Goal: Task Accomplishment & Management: Use online tool/utility

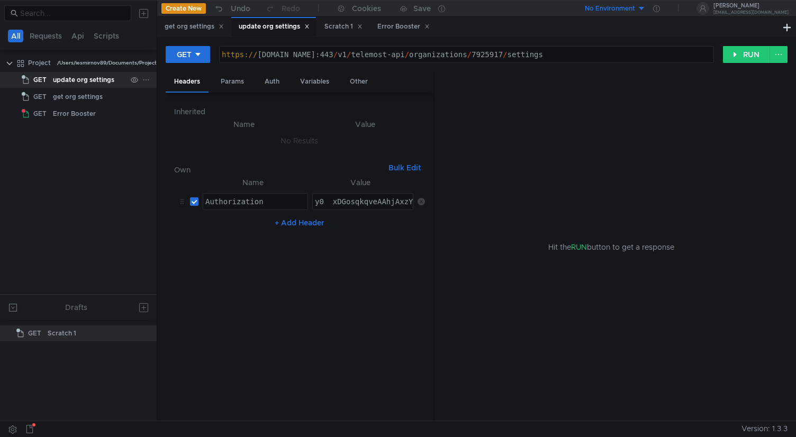
click at [104, 81] on div "update org settings" at bounding box center [83, 80] width 61 height 16
type textarea "[URL][DOMAIN_NAME]"
click at [613, 57] on div "https:// cloud-api.yandex.net:443 / v1 / telemost-api / organizations / 7925917…" at bounding box center [467, 62] width 494 height 25
click at [747, 57] on button "RUN" at bounding box center [746, 54] width 47 height 17
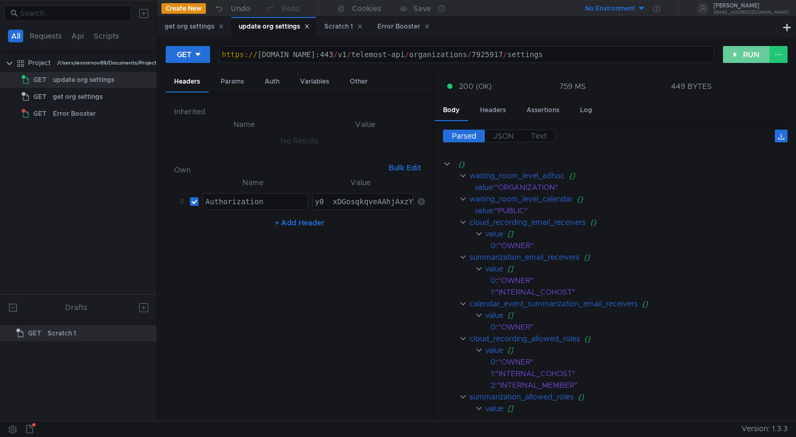
click at [739, 57] on button "RUN" at bounding box center [746, 54] width 47 height 17
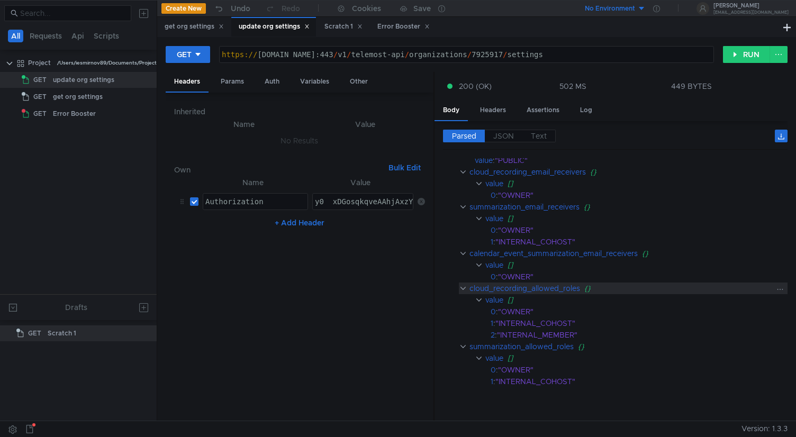
click at [463, 289] on clr-icon at bounding box center [463, 288] width 8 height 8
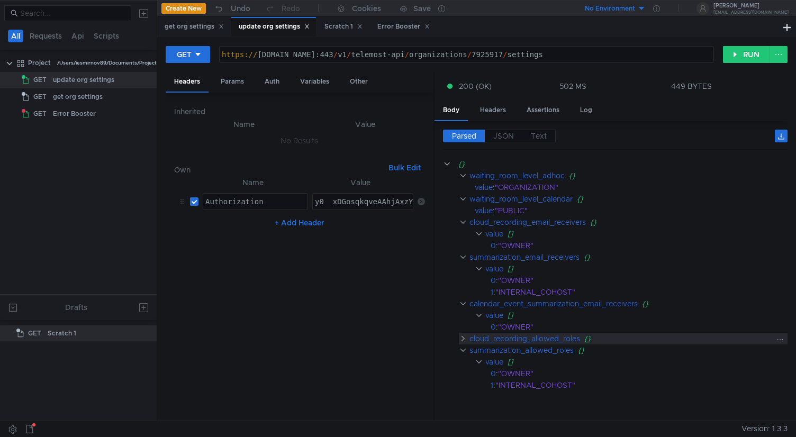
scroll to position [0, 0]
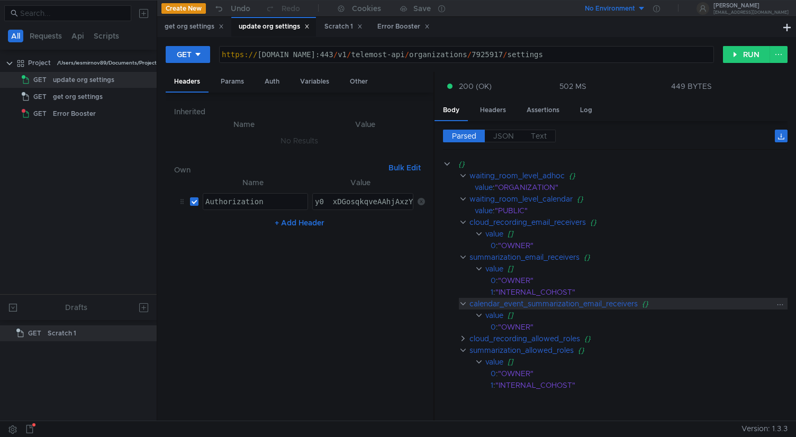
click at [465, 303] on clr-icon at bounding box center [463, 304] width 8 height 8
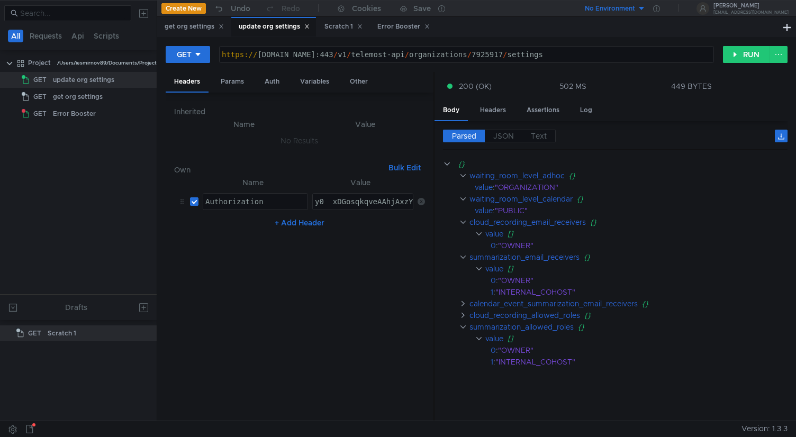
click at [523, 58] on div "https:// cloud-api.yandex.net:443 / v1 / telemost-api / organizations / 7925917…" at bounding box center [467, 62] width 494 height 25
click at [201, 26] on div "get org settings" at bounding box center [194, 26] width 59 height 11
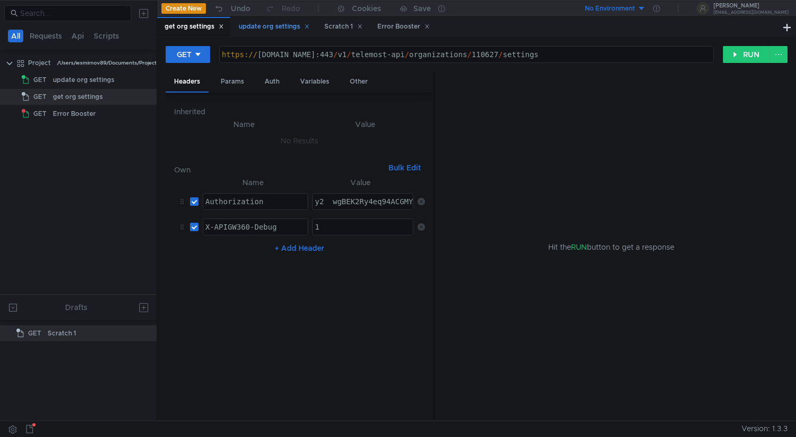
click at [266, 20] on div "update org settings" at bounding box center [273, 27] width 85 height 20
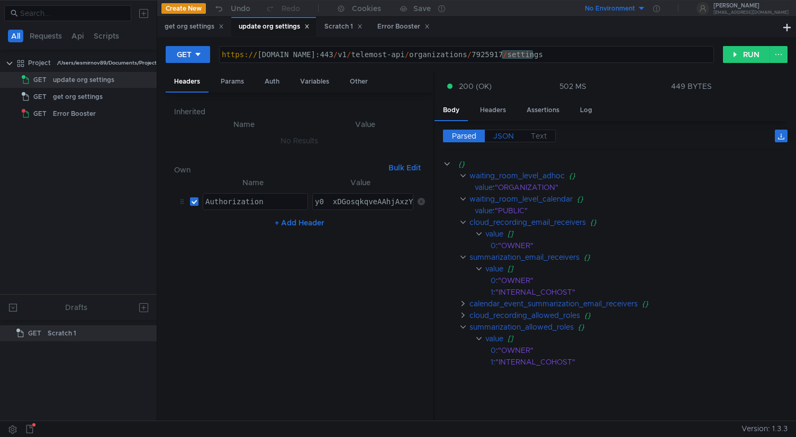
click at [507, 138] on span "JSON" at bounding box center [504, 136] width 21 height 10
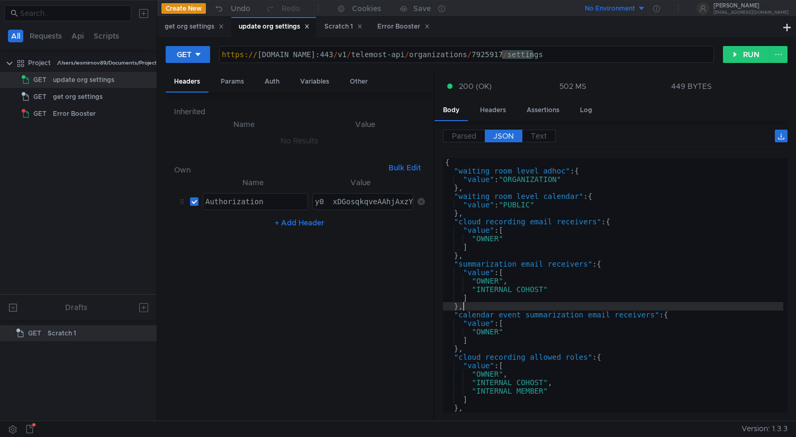
click at [527, 308] on div "{ "waiting_room_level_adhoc" : { "value" : "ORGANIZATION" } , "waiting_room_lev…" at bounding box center [613, 294] width 341 height 272
type textarea "} }"
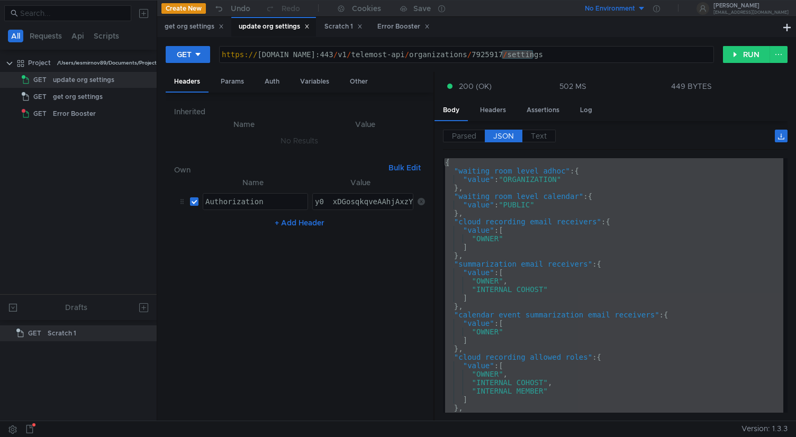
click at [379, 308] on nz-table "Name Value Authorization הההההההההההההההההההההההההההההההההההההההההההההההההההההה…" at bounding box center [299, 294] width 251 height 237
click at [193, 27] on div "get org settings" at bounding box center [194, 26] width 59 height 11
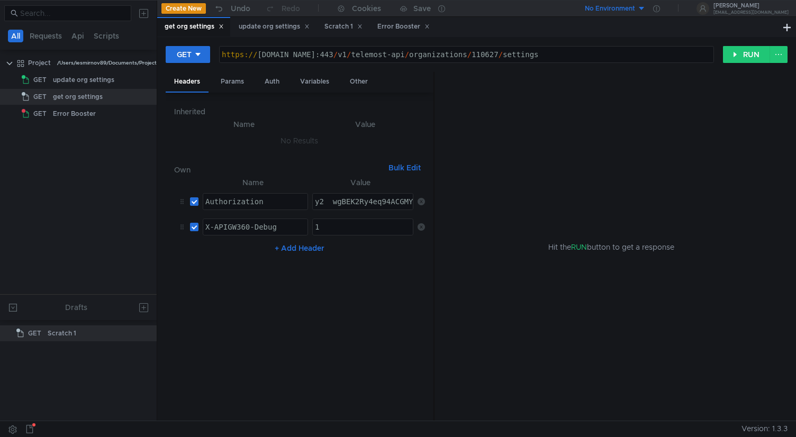
type textarea "https://cloud-api.dst.yandex.net:443/v1/telemost-api/organizations/110627/setti…"
click at [535, 57] on div "https:// cloud-api.dst.yandex.net:443 / v1 / telemost-api / organizations / 110…" at bounding box center [467, 62] width 494 height 25
click at [735, 56] on button "RUN" at bounding box center [746, 54] width 47 height 17
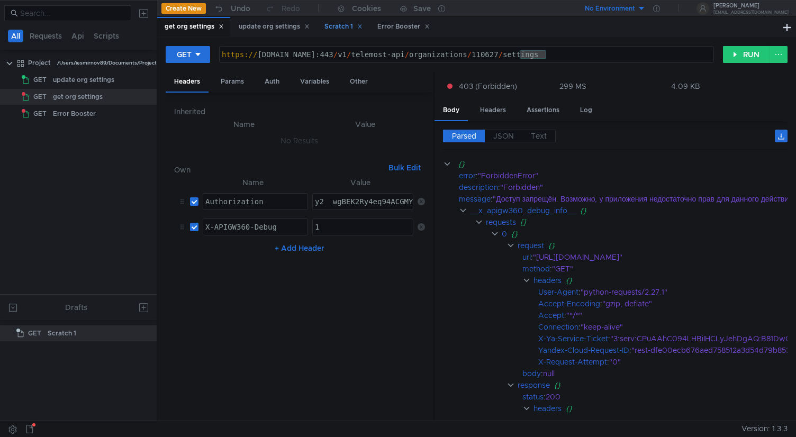
click at [337, 25] on div "Scratch 1" at bounding box center [344, 26] width 38 height 11
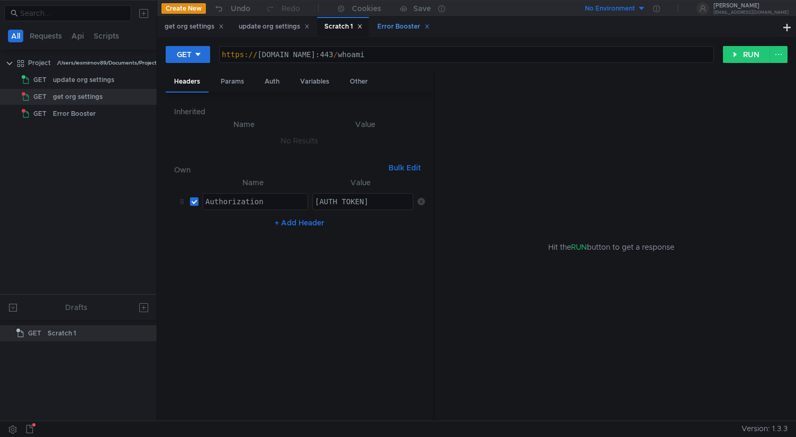
click at [405, 30] on div "Error Booster" at bounding box center [404, 26] width 52 height 11
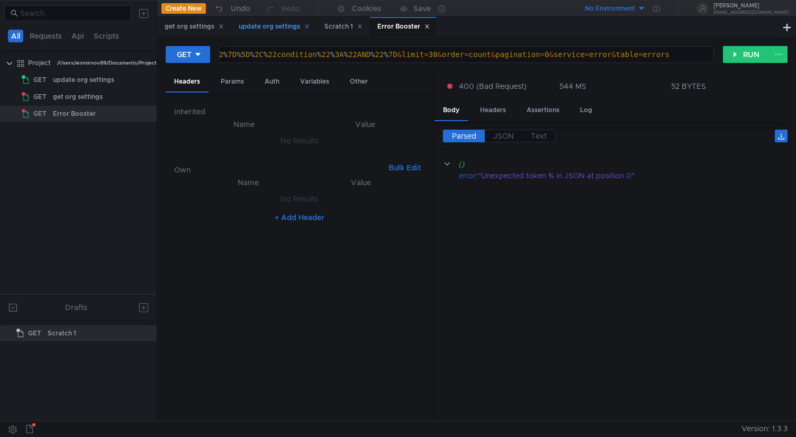
click at [270, 28] on div "update org settings" at bounding box center [274, 26] width 71 height 11
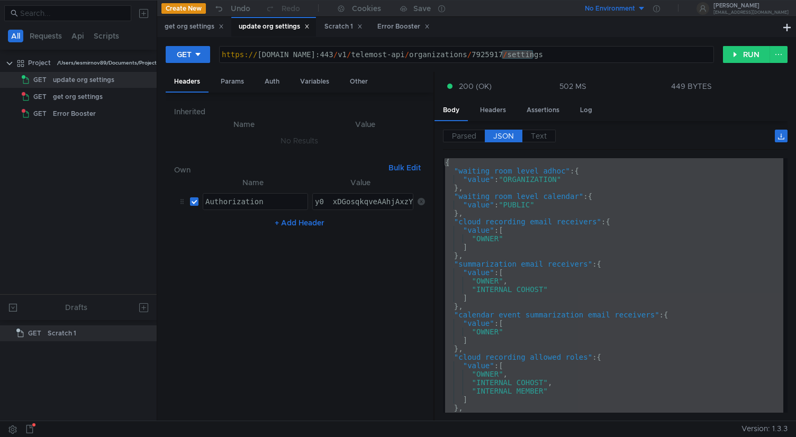
click at [590, 300] on div "{ "waiting_room_level_adhoc" : { "value" : "ORGANIZATION" } , "waiting_room_lev…" at bounding box center [613, 294] width 341 height 272
type textarea "]"
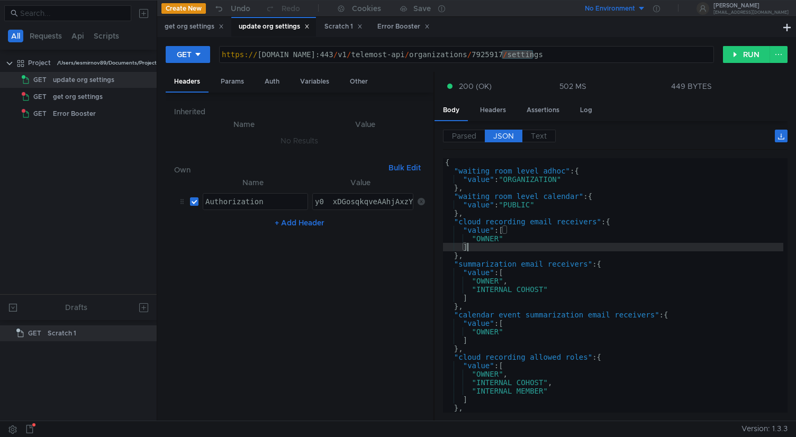
click at [599, 250] on div "{ "waiting_room_level_adhoc" : { "value" : "ORGANIZATION" } , "waiting_room_lev…" at bounding box center [613, 294] width 341 height 272
click at [456, 25] on div "get org settings update org settings Scratch 1 Error Booster" at bounding box center [469, 27] width 624 height 20
click at [46, 131] on tree-viewport "Project /Users/iesmirnov89/Documents/Project GET update org settings GET get or…" at bounding box center [78, 174] width 157 height 240
click at [85, 78] on div "update org settings" at bounding box center [83, 80] width 61 height 16
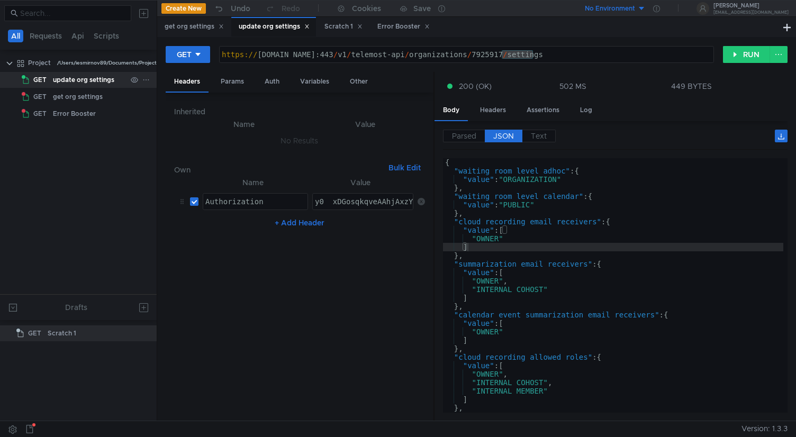
click at [85, 78] on div "update org settings" at bounding box center [83, 80] width 61 height 16
click at [270, 26] on div "update org settings" at bounding box center [274, 26] width 71 height 11
click at [198, 52] on icon at bounding box center [197, 54] width 7 height 7
click at [188, 146] on li "PATCH" at bounding box center [189, 144] width 46 height 17
click at [377, 263] on nz-table "Name Value Authorization הההההההההההההההההההההההההההההההההההההההההההההההההההההה…" at bounding box center [299, 294] width 251 height 237
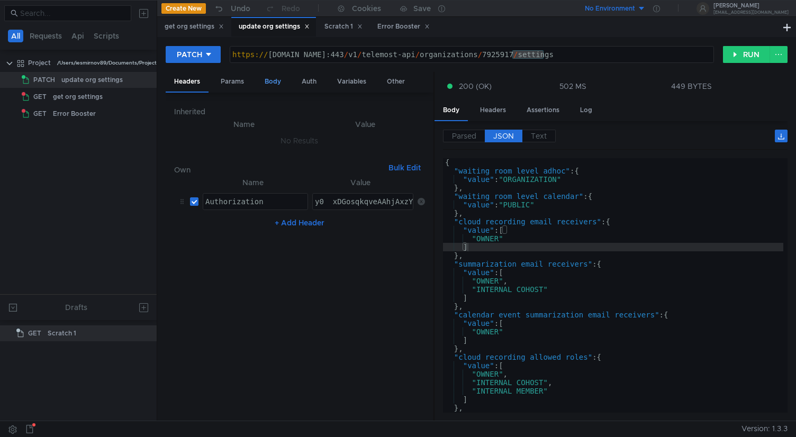
click at [276, 84] on div "Body" at bounding box center [272, 82] width 33 height 20
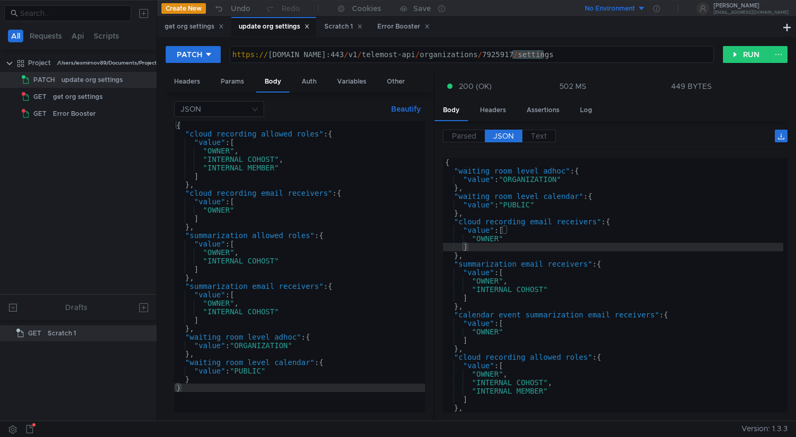
click at [262, 245] on div "{ "cloud_recording_allowed_roles" : { "value" : [ "OWNER" , "INTERNAL_COHOST" ,…" at bounding box center [299, 275] width 251 height 309
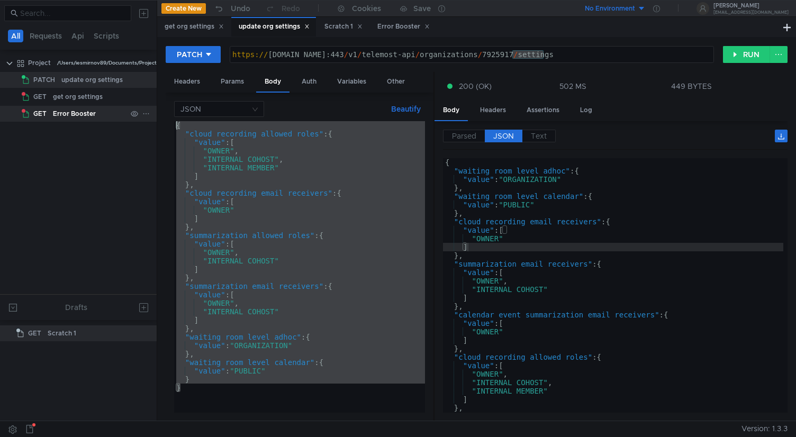
drag, startPoint x: 245, startPoint y: 391, endPoint x: 141, endPoint y: 114, distance: 295.3
click at [141, 114] on as-split "All Requests Api Scripts Project /Users/iesmirnov89/Documents/Project PATCH upd…" at bounding box center [398, 210] width 796 height 421
paste textarea "}"
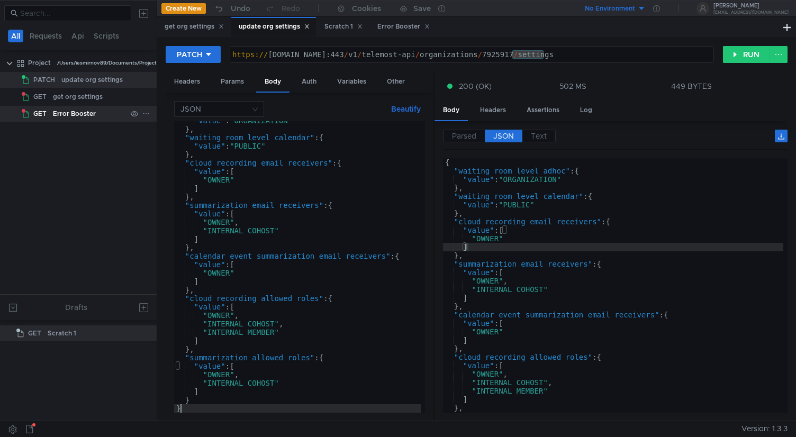
scroll to position [22, 0]
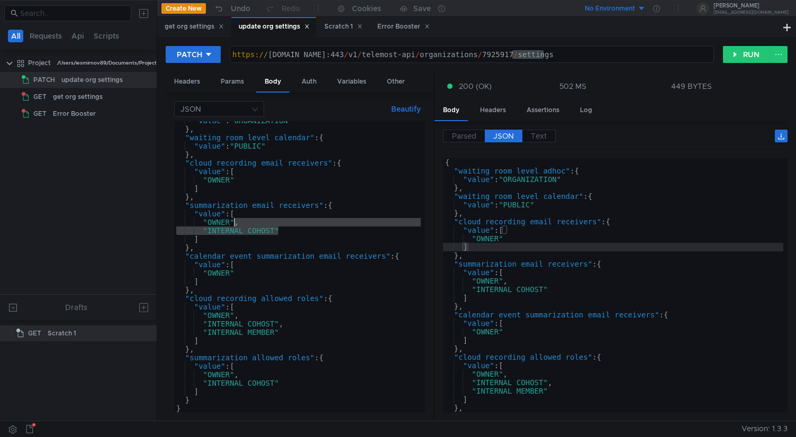
drag, startPoint x: 285, startPoint y: 234, endPoint x: 235, endPoint y: 223, distance: 51.4
click at [235, 223] on div ""value" : "ORGANIZATION" } , "waiting_room_level_calendar" : { "value" : "PUBLI…" at bounding box center [297, 271] width 247 height 309
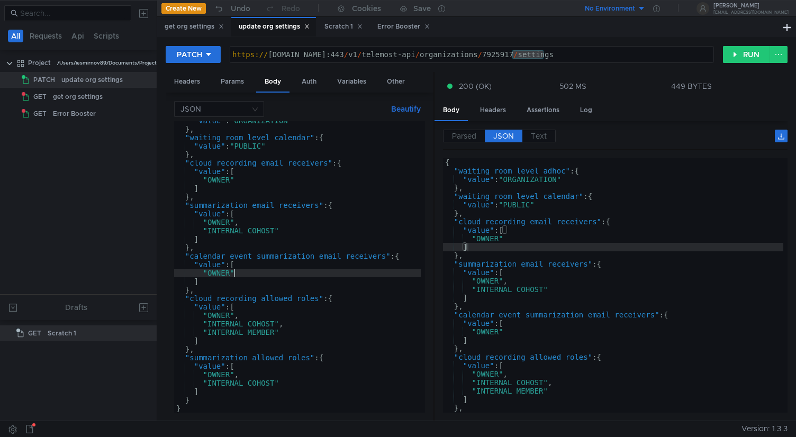
click at [259, 276] on div ""value" : "ORGANIZATION" } , "waiting_room_level_calendar" : { "value" : "PUBLI…" at bounding box center [297, 271] width 247 height 309
paste textarea "INTERNAL_COHOST"
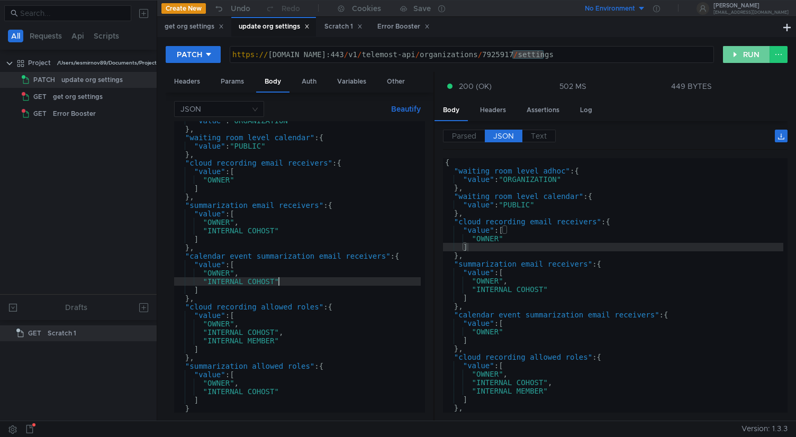
click at [735, 50] on button "RUN" at bounding box center [746, 54] width 47 height 17
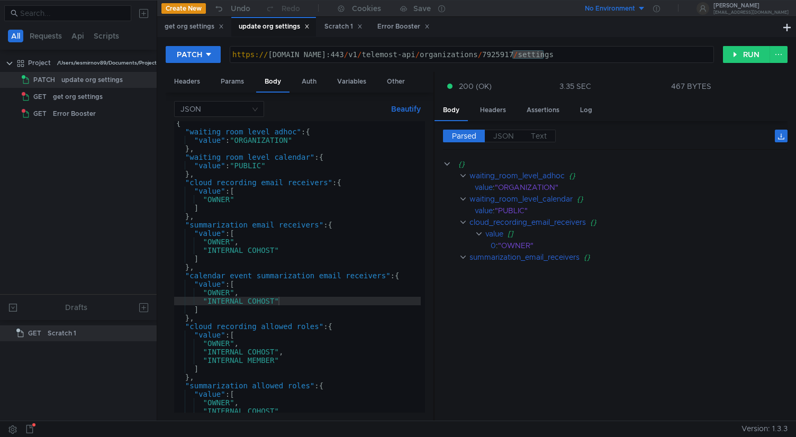
scroll to position [0, 0]
click at [549, 314] on cdk-virtual-scroll-viewport "{} waiting_room_level_adhoc {} value : "ORGANIZATION" waiting_room_level_calend…" at bounding box center [615, 285] width 345 height 255
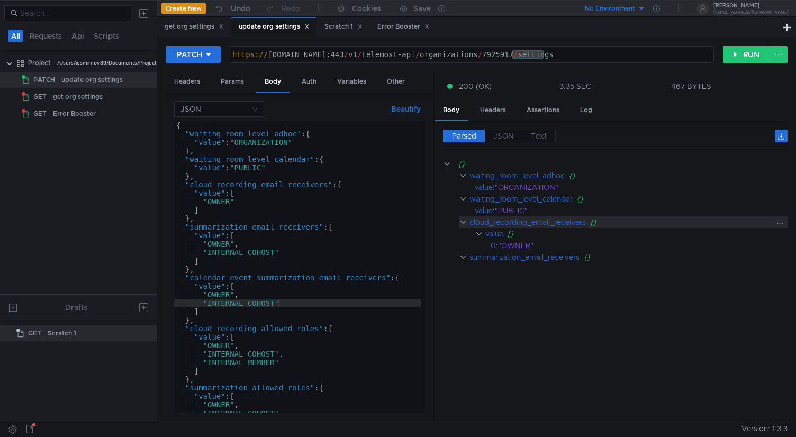
click at [461, 223] on clr-icon at bounding box center [463, 222] width 8 height 8
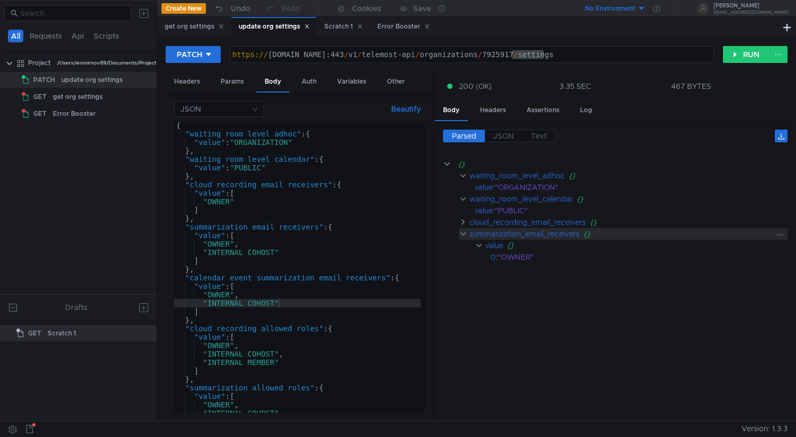
click at [462, 231] on clr-icon at bounding box center [463, 234] width 8 height 8
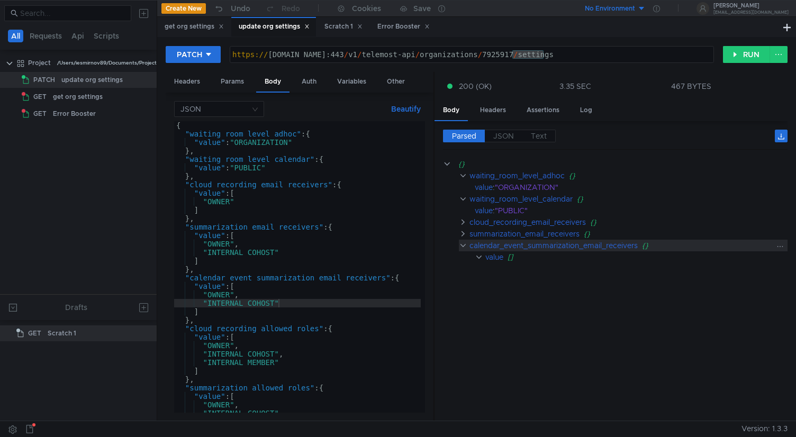
click at [462, 246] on clr-icon at bounding box center [463, 245] width 8 height 8
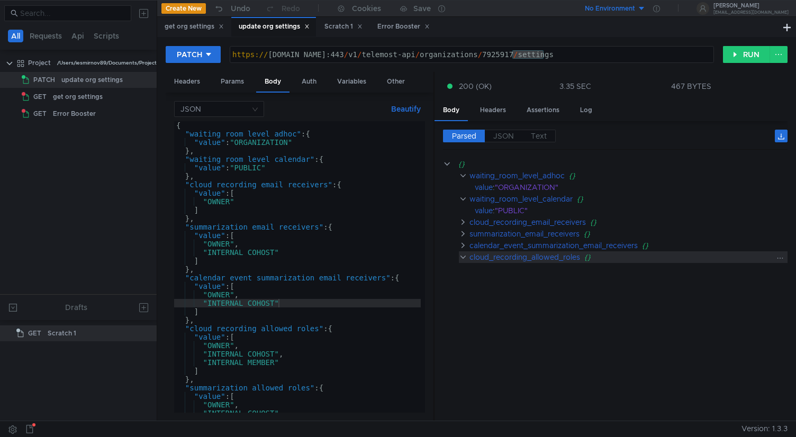
click at [462, 257] on clr-icon at bounding box center [463, 257] width 8 height 8
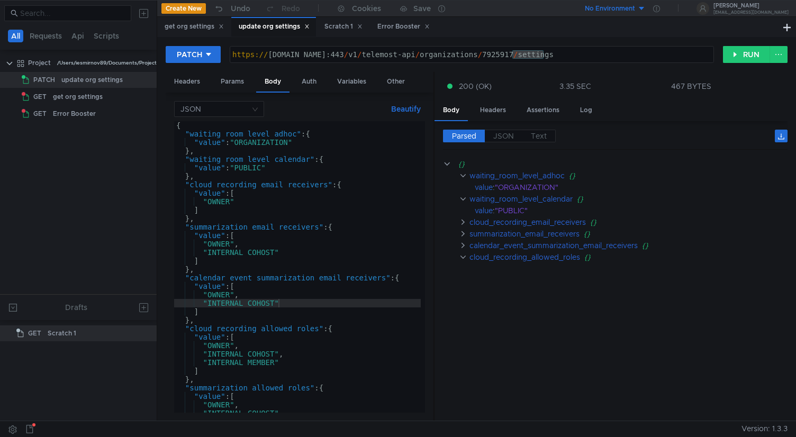
type textarea ""INTERNAL_COHOST","
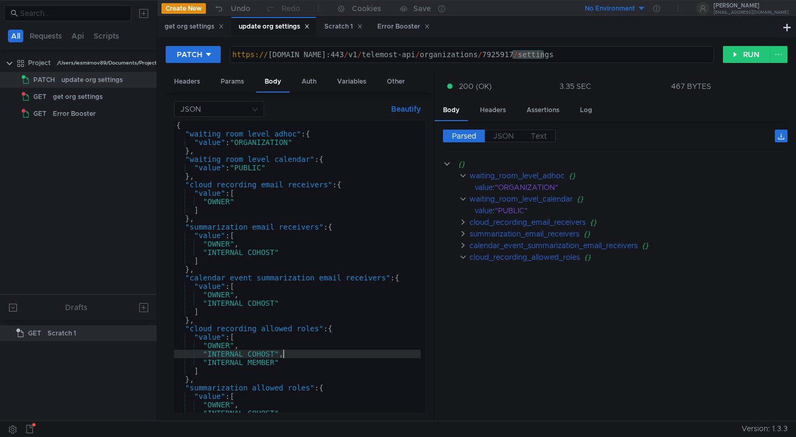
click at [350, 353] on div "{ "waiting_room_level_adhoc" : { "value" : "ORGANIZATION" } , "waiting_room_lev…" at bounding box center [297, 275] width 247 height 309
click at [465, 243] on clr-icon at bounding box center [463, 245] width 8 height 8
click at [201, 55] on div "PATCH" at bounding box center [189, 55] width 25 height 12
click at [189, 77] on li "GET" at bounding box center [193, 76] width 55 height 17
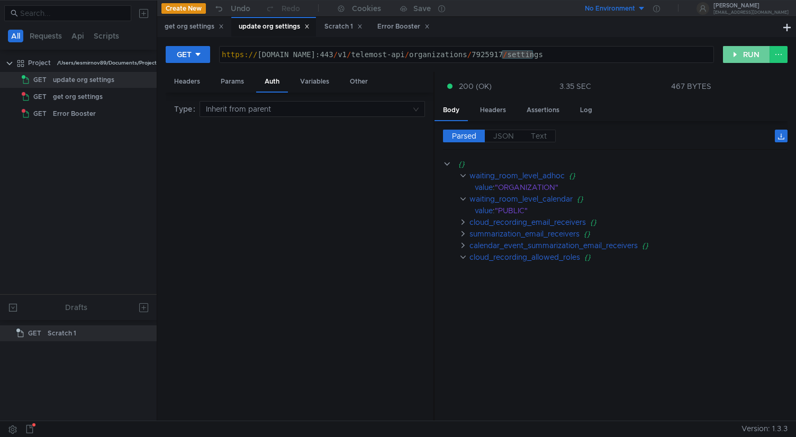
click at [736, 50] on button "RUN" at bounding box center [746, 54] width 47 height 17
click at [517, 54] on div "https:// cloud-api.yandex.net:443 / v1 / telemost-api / organizations / 7925917…" at bounding box center [467, 62] width 494 height 25
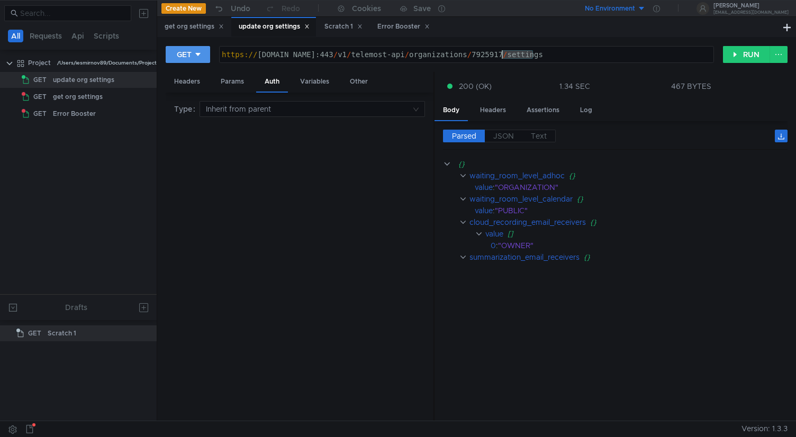
click at [200, 59] on div at bounding box center [197, 55] width 7 height 12
click at [195, 149] on li "PATCH" at bounding box center [189, 144] width 46 height 17
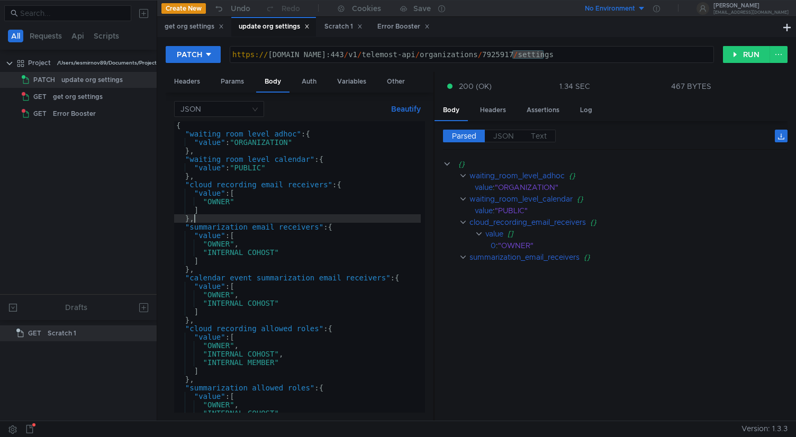
click at [264, 218] on div "{ "waiting_room_level_adhoc" : { "value" : "ORGANIZATION" } , "waiting_room_lev…" at bounding box center [297, 275] width 247 height 309
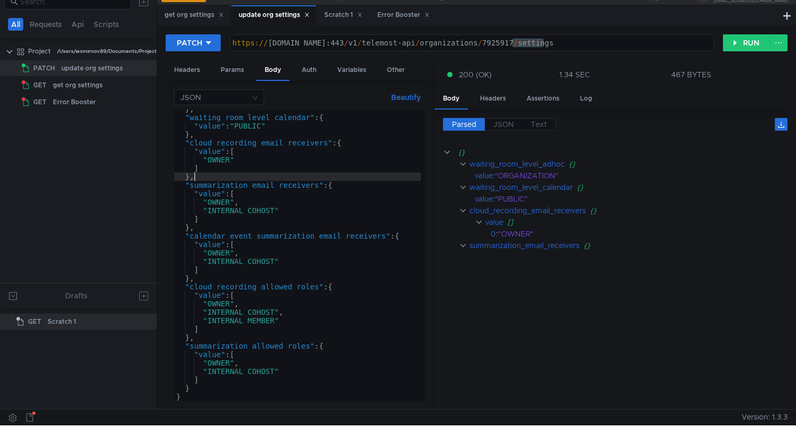
scroll to position [13, 0]
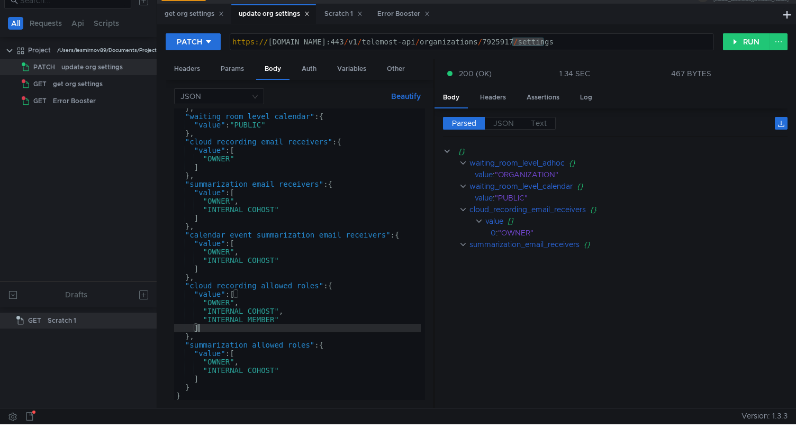
click at [282, 329] on div "} , "waiting_room_level_calendar" : { "value" : "PUBLIC" } , "cloud_recording_e…" at bounding box center [297, 258] width 247 height 309
click at [309, 258] on div "} , "waiting_room_level_calendar" : { "value" : "PUBLIC" } , "cloud_recording_e…" at bounding box center [297, 258] width 247 height 309
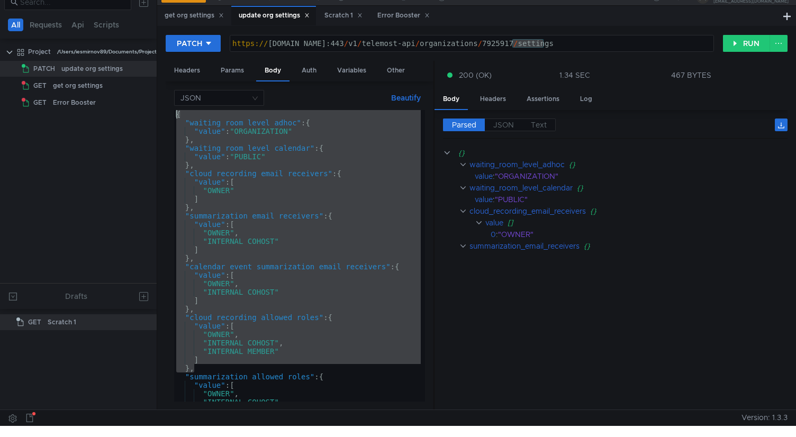
scroll to position [0, 0]
drag, startPoint x: 203, startPoint y: 338, endPoint x: 171, endPoint y: 123, distance: 217.3
click at [171, 123] on div "JSON Beautify "INTERNAL_COHOST" { "waiting_room_level_adhoc" : { "value" : "ORG…" at bounding box center [300, 246] width 268 height 329
type textarea ""waiting_room_level_adhoc": { "value": "ORGANIZATION""
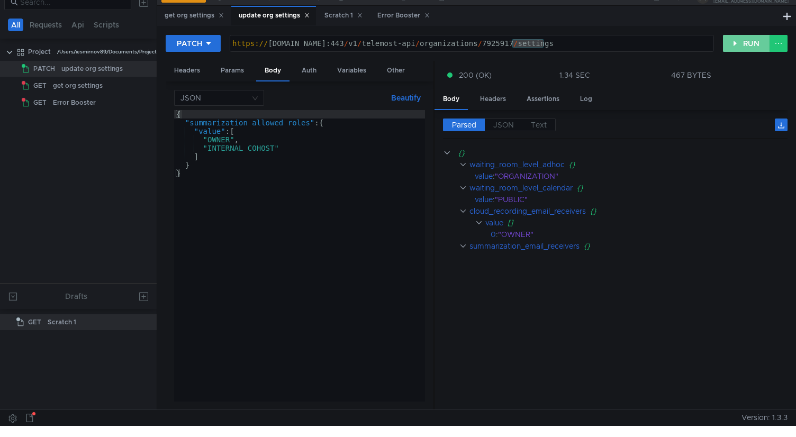
click at [736, 41] on button "RUN" at bounding box center [746, 43] width 47 height 17
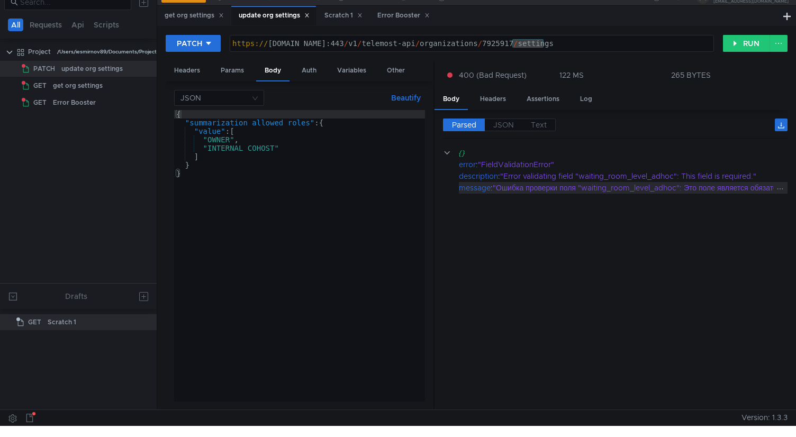
scroll to position [0, 40]
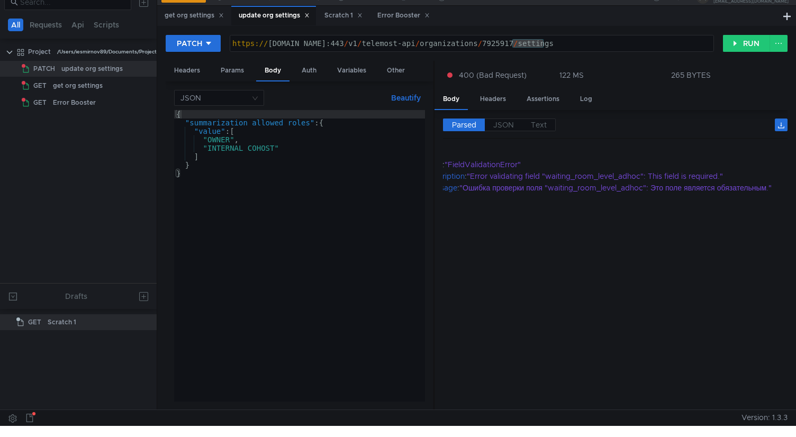
type textarea "}"
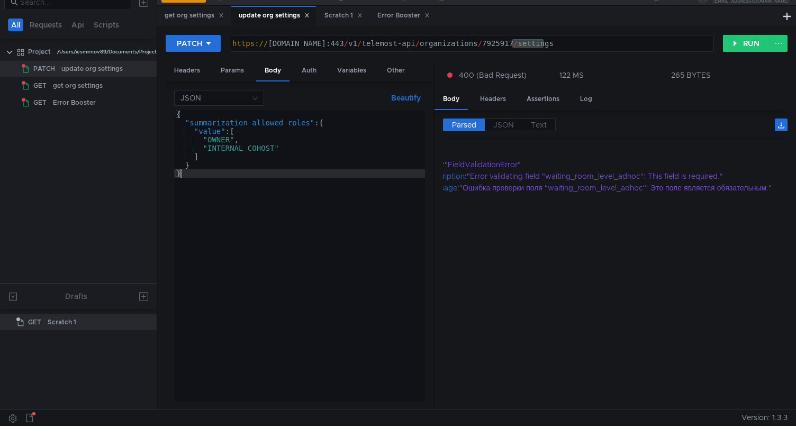
click at [225, 179] on div "{ "summarization_allowed_roles" : { "value" : [ "OWNER" , "INTERNAL_COHOST" ] }…" at bounding box center [299, 264] width 251 height 309
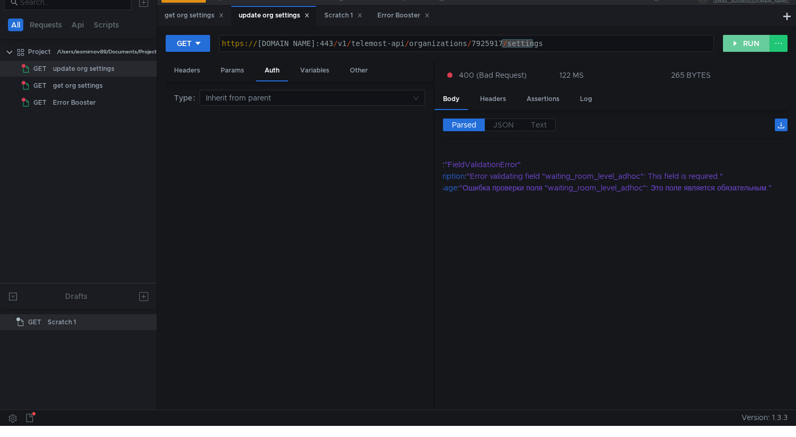
click at [735, 43] on button "RUN" at bounding box center [746, 43] width 47 height 17
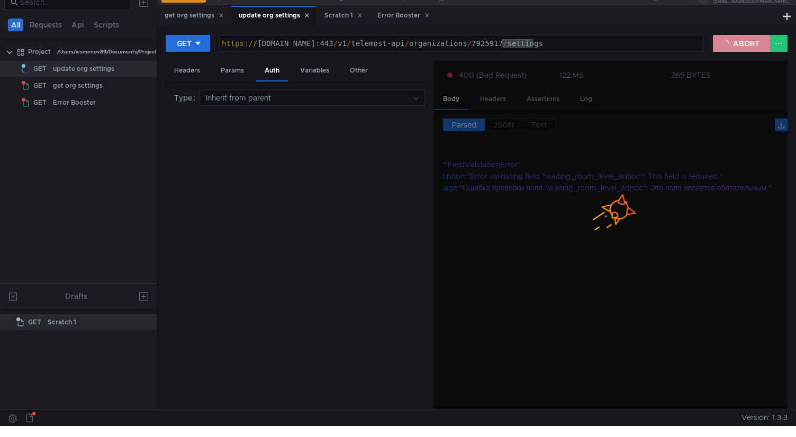
scroll to position [0, 0]
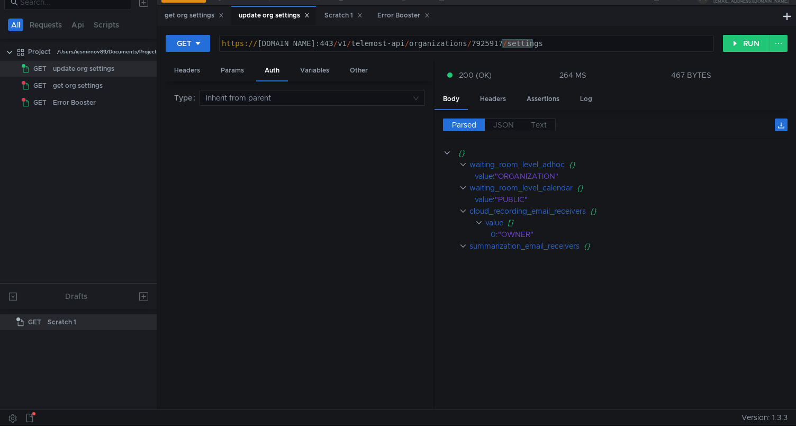
click at [558, 343] on cdk-virtual-scroll-viewport "{} waiting_room_level_adhoc {} value : "ORGANIZATION" waiting_room_level_calend…" at bounding box center [615, 274] width 345 height 255
click at [176, 66] on div "Headers" at bounding box center [187, 71] width 43 height 20
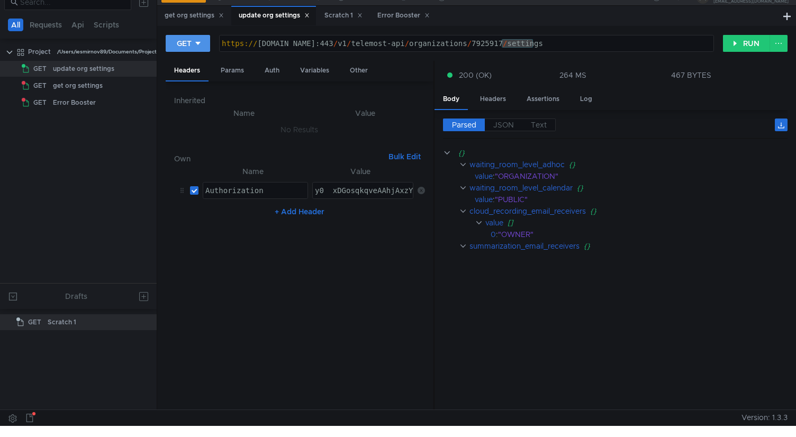
click at [189, 41] on div "GET" at bounding box center [184, 44] width 15 height 12
click at [190, 95] on li "PUT" at bounding box center [189, 99] width 46 height 17
click at [279, 69] on div "Body" at bounding box center [272, 71] width 33 height 20
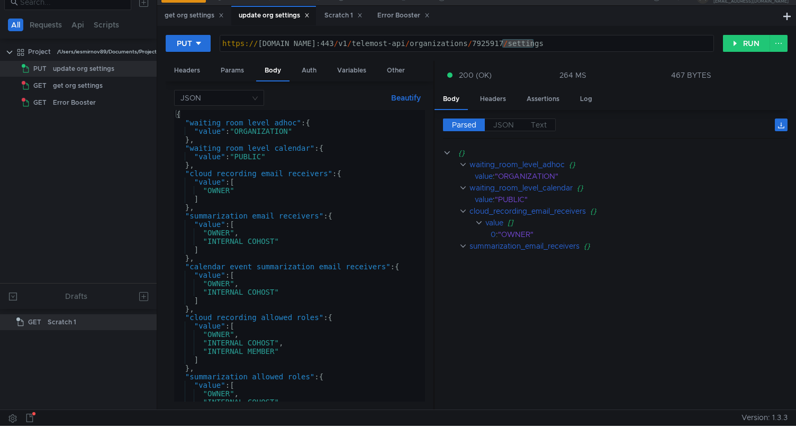
type textarea ""OWNER","
click at [304, 237] on div "{ "waiting_room_level_adhoc" : { "value" : "ORGANIZATION" } , "waiting_room_lev…" at bounding box center [297, 264] width 247 height 309
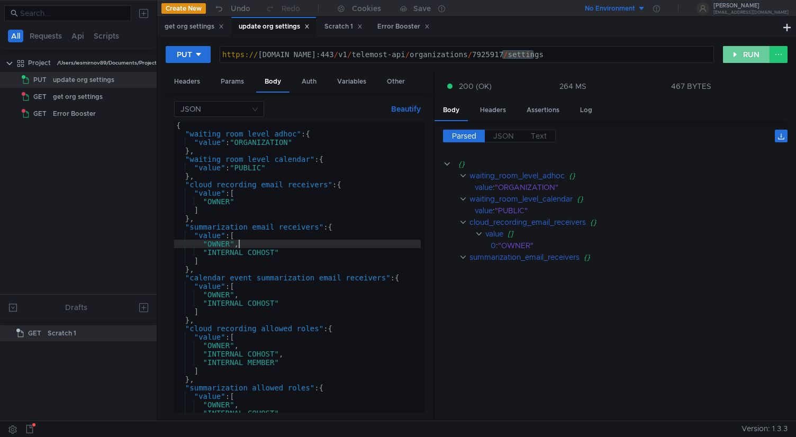
click at [733, 52] on button "RUN" at bounding box center [746, 54] width 47 height 17
click at [502, 135] on span "JSON" at bounding box center [504, 136] width 21 height 10
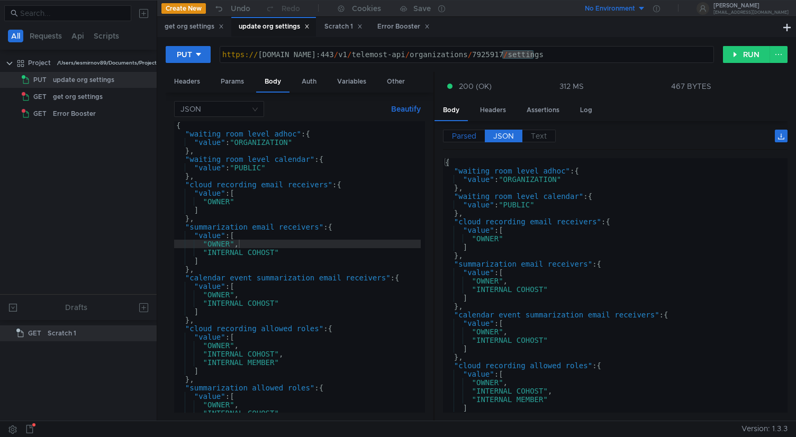
click at [469, 132] on span "Parsed" at bounding box center [464, 136] width 24 height 10
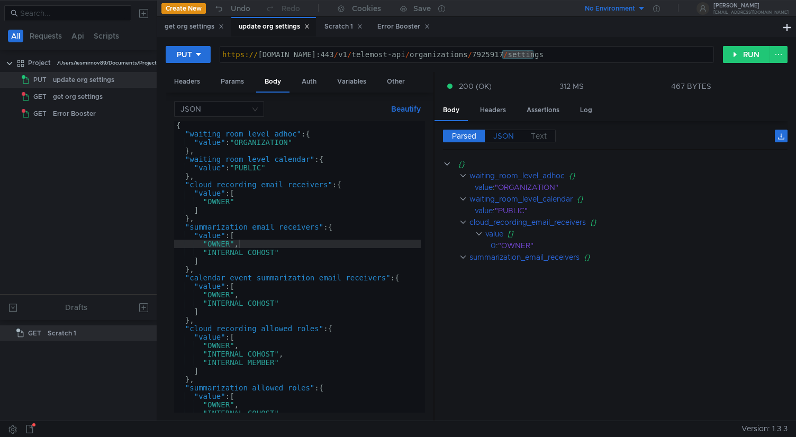
click at [509, 133] on span "JSON" at bounding box center [504, 136] width 21 height 10
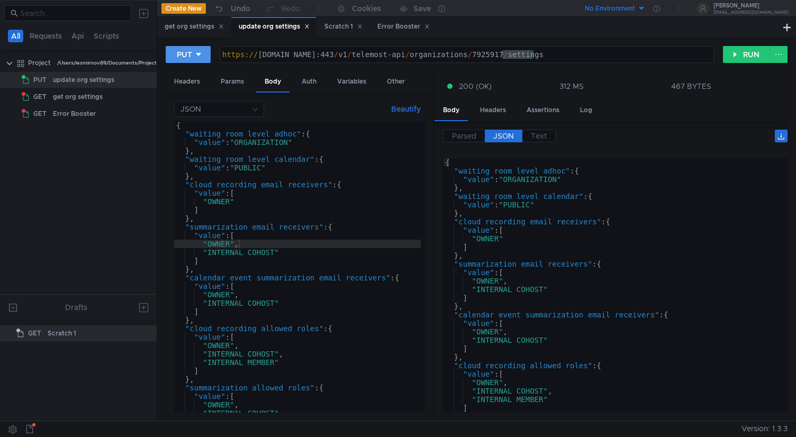
click at [199, 60] on div at bounding box center [198, 55] width 7 height 12
click at [186, 82] on li "GET" at bounding box center [189, 76] width 46 height 17
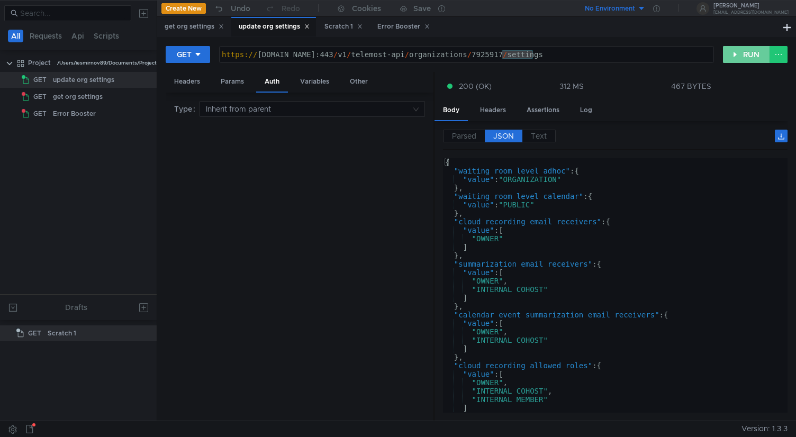
click at [753, 52] on button "RUN" at bounding box center [746, 54] width 47 height 17
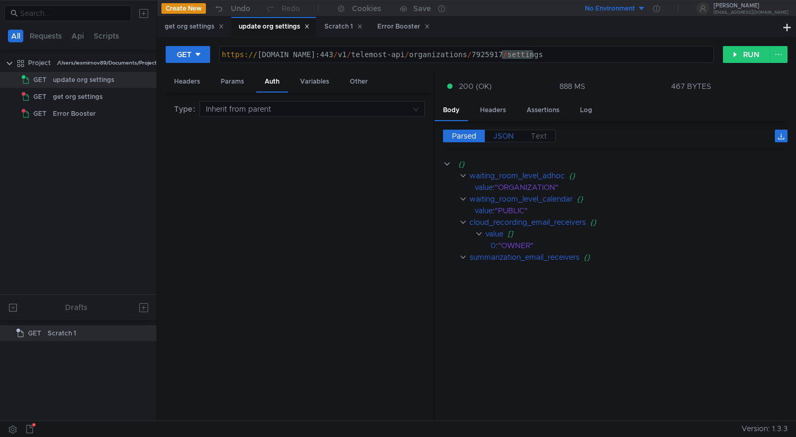
click at [499, 136] on span "JSON" at bounding box center [504, 136] width 21 height 10
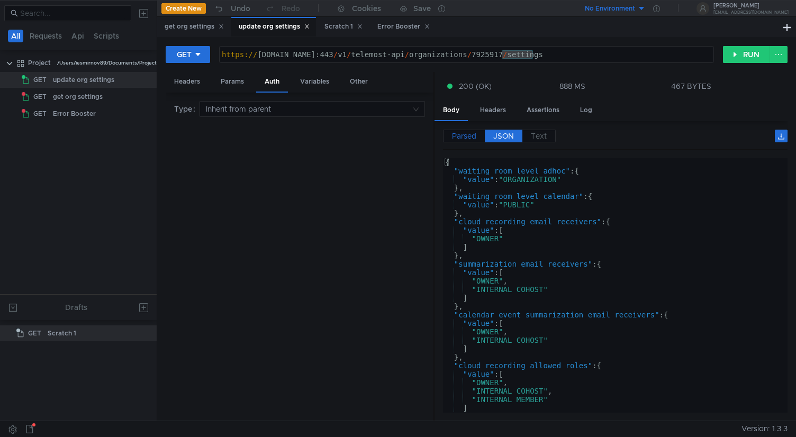
click at [467, 135] on span "Parsed" at bounding box center [464, 136] width 24 height 10
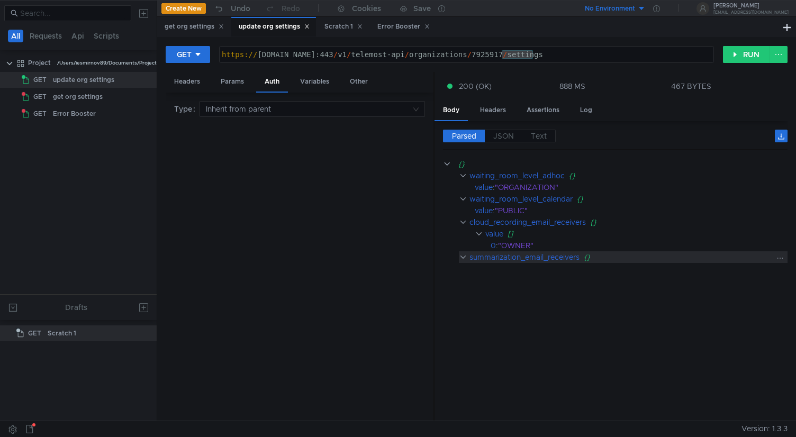
click at [464, 255] on clr-icon at bounding box center [463, 257] width 8 height 8
click at [515, 252] on div "summarization_email_receivers" at bounding box center [525, 258] width 110 height 12
click at [523, 259] on div "summarization_email_receivers" at bounding box center [525, 258] width 110 height 12
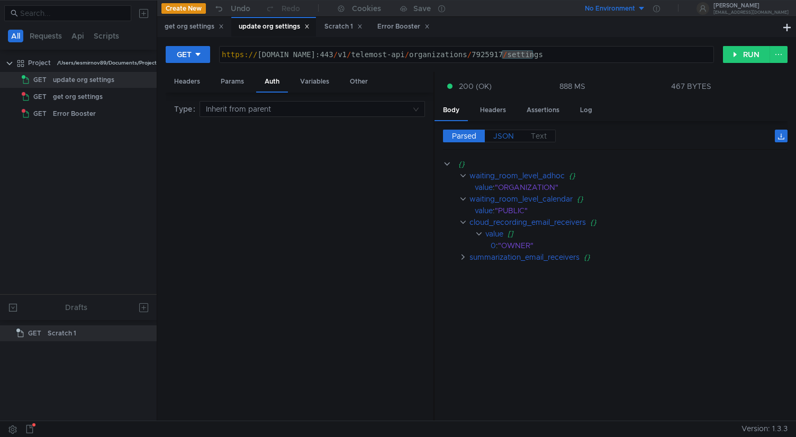
click at [503, 134] on span "JSON" at bounding box center [504, 136] width 21 height 10
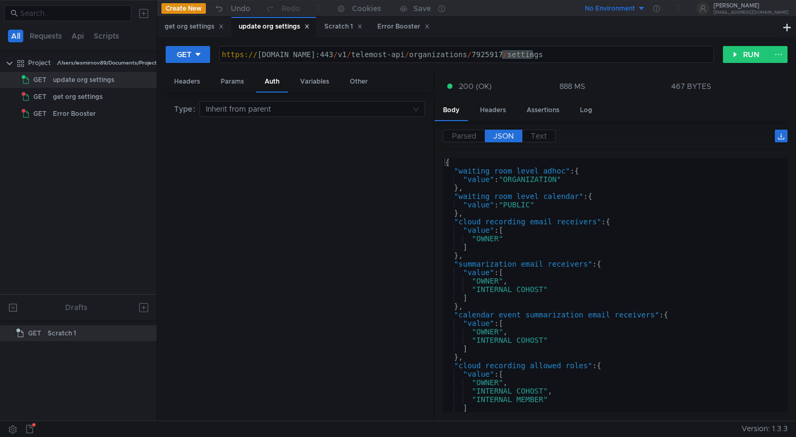
click at [394, 163] on div "Type Inherit from parent" at bounding box center [299, 257] width 251 height 312
click at [194, 56] on icon at bounding box center [197, 54] width 7 height 7
click at [190, 144] on li "PATCH" at bounding box center [189, 144] width 46 height 17
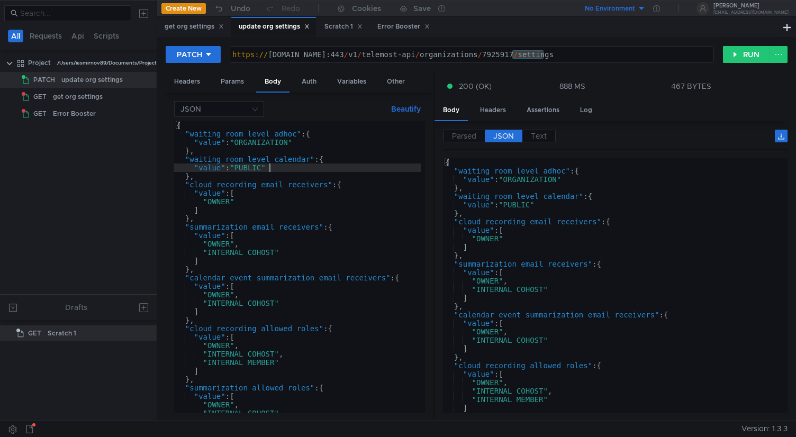
click at [388, 167] on div "{ "waiting_room_level_adhoc" : { "value" : "ORGANIZATION" } , "waiting_room_lev…" at bounding box center [297, 275] width 247 height 309
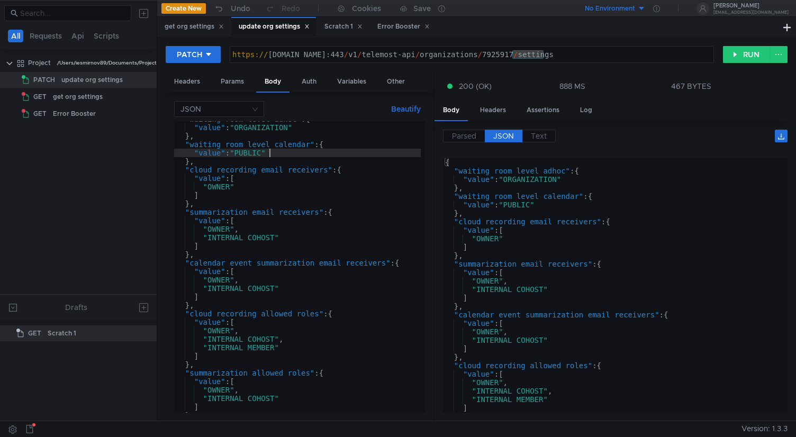
scroll to position [30, 0]
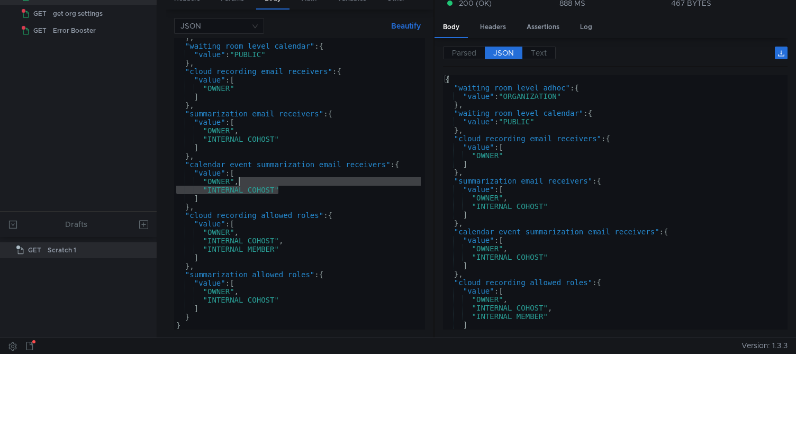
drag, startPoint x: 297, startPoint y: 190, endPoint x: 294, endPoint y: 184, distance: 6.9
click at [294, 184] on div "} , "waiting_room_level_calendar" : { "value" : "PUBLIC" } , "cloud_recording_e…" at bounding box center [297, 187] width 247 height 309
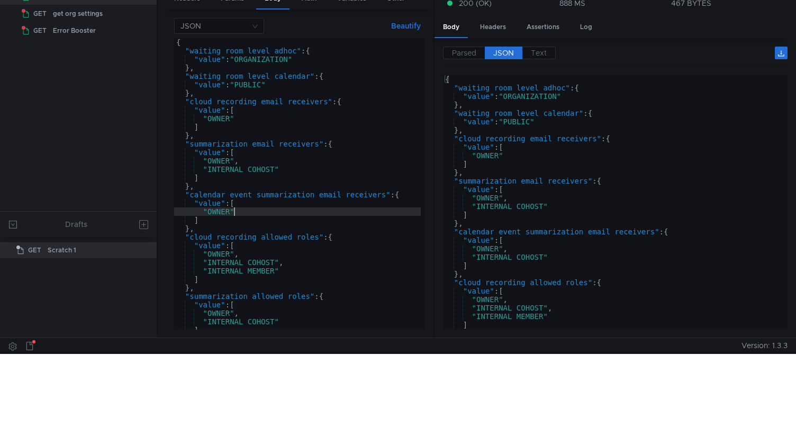
scroll to position [0, 0]
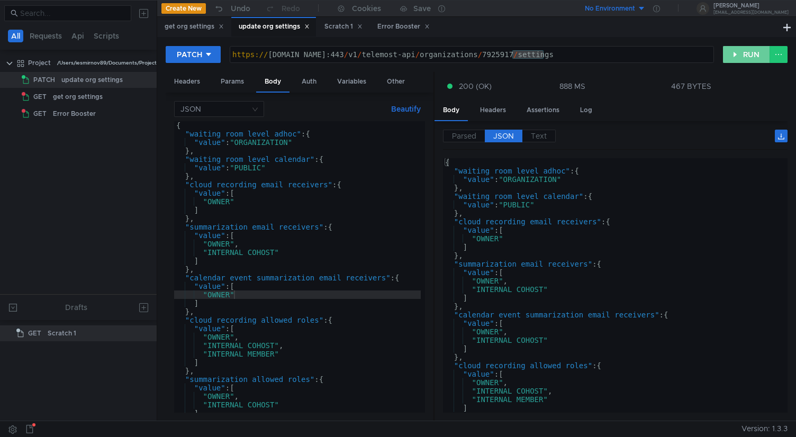
click at [731, 51] on button "RUN" at bounding box center [746, 54] width 47 height 17
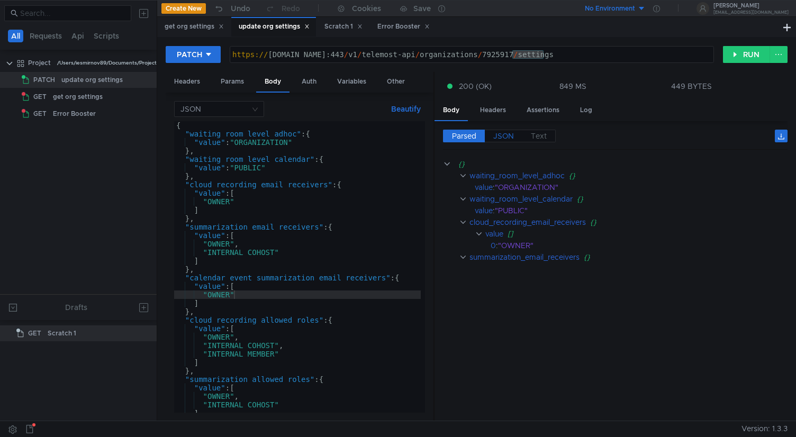
click at [504, 132] on span "JSON" at bounding box center [504, 136] width 21 height 10
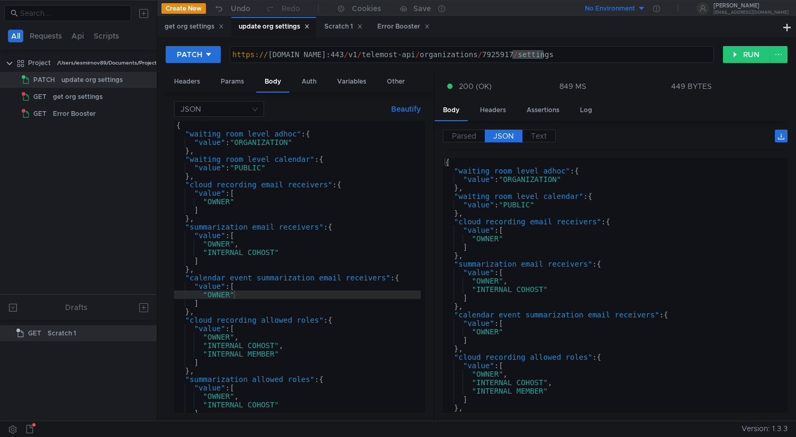
click at [538, 142] on div "Parsed JSON Text" at bounding box center [615, 140] width 345 height 20
click at [541, 135] on span "Text" at bounding box center [539, 136] width 16 height 10
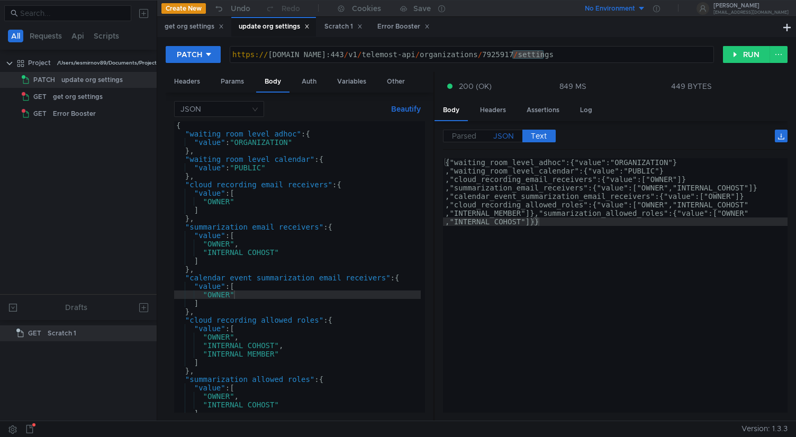
click at [505, 135] on span "JSON" at bounding box center [504, 136] width 21 height 10
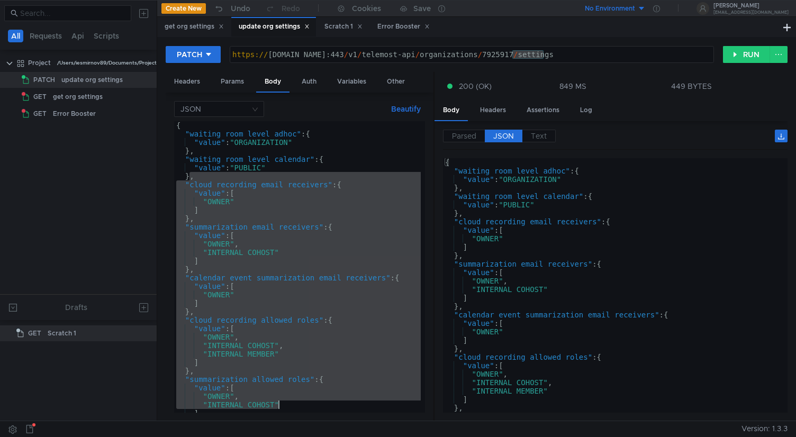
drag, startPoint x: 189, startPoint y: 181, endPoint x: 288, endPoint y: 407, distance: 247.1
click at [288, 407] on div "{ "waiting_room_level_adhoc" : { "value" : "ORGANIZATION" } , "waiting_room_lev…" at bounding box center [297, 275] width 247 height 309
click at [257, 177] on div "{ "waiting_room_level_adhoc" : { "value" : "ORGANIZATION" } , "waiting_room_lev…" at bounding box center [297, 275] width 247 height 309
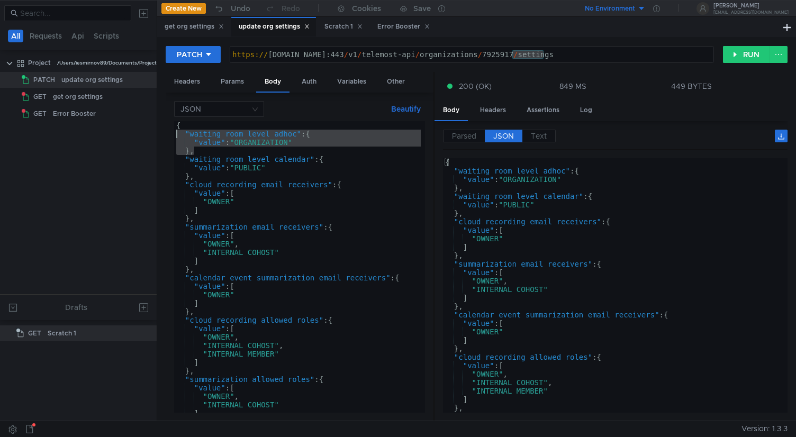
drag, startPoint x: 202, startPoint y: 155, endPoint x: 162, endPoint y: 135, distance: 45.2
click at [162, 135] on div "PATCH https://cloud-api.yandex.net:443/v1/telemost-api/organizations/7925917/se…" at bounding box center [476, 229] width 639 height 384
type textarea ""waiting_room_level_adhoc": { "value": "ORGANIZATION""
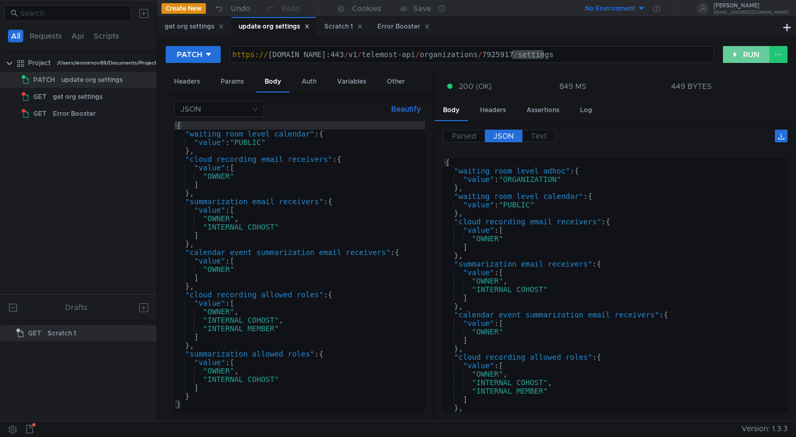
click at [735, 52] on button "RUN" at bounding box center [746, 54] width 47 height 17
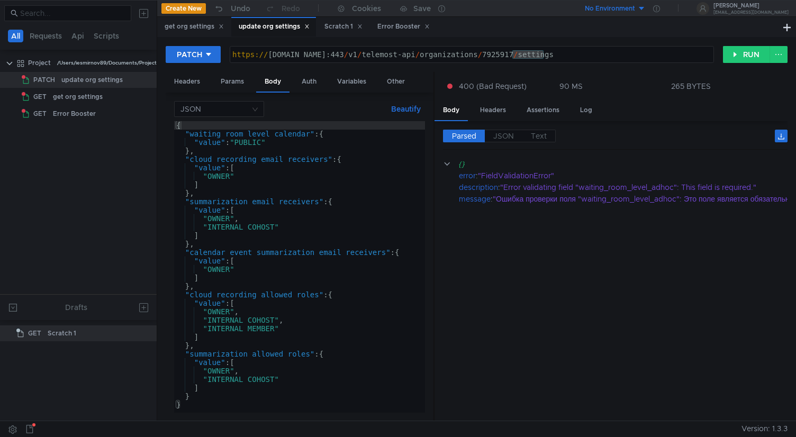
click at [324, 236] on div "{ "waiting_room_level_calendar" : { "value" : "PUBLIC" } , "cloud_recording_ema…" at bounding box center [299, 275] width 251 height 309
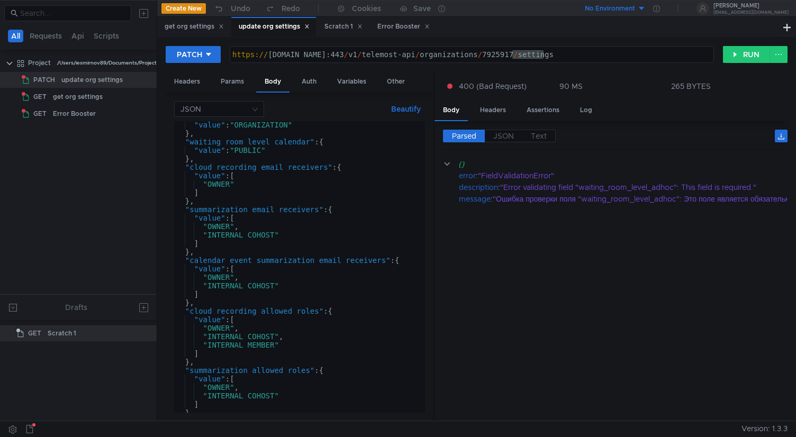
scroll to position [1, 0]
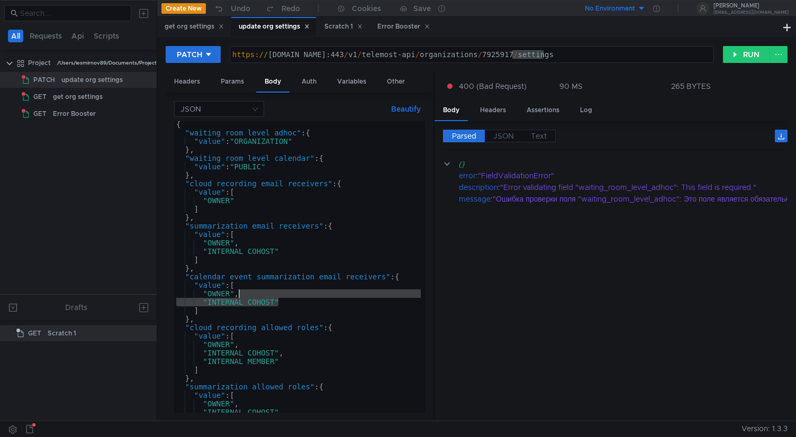
drag, startPoint x: 299, startPoint y: 301, endPoint x: 301, endPoint y: 290, distance: 11.3
click at [301, 290] on div "{ "waiting_room_level_adhoc" : { "value" : "ORGANIZATION" } , "waiting_room_lev…" at bounding box center [297, 274] width 247 height 309
click at [298, 295] on div "{ "waiting_room_level_adhoc" : { "value" : "ORGANIZATION" } , "waiting_room_lev…" at bounding box center [297, 274] width 247 height 309
click at [289, 296] on div "{ "waiting_room_level_adhoc" : { "value" : "ORGANIZATION" } , "waiting_room_lev…" at bounding box center [297, 274] width 247 height 309
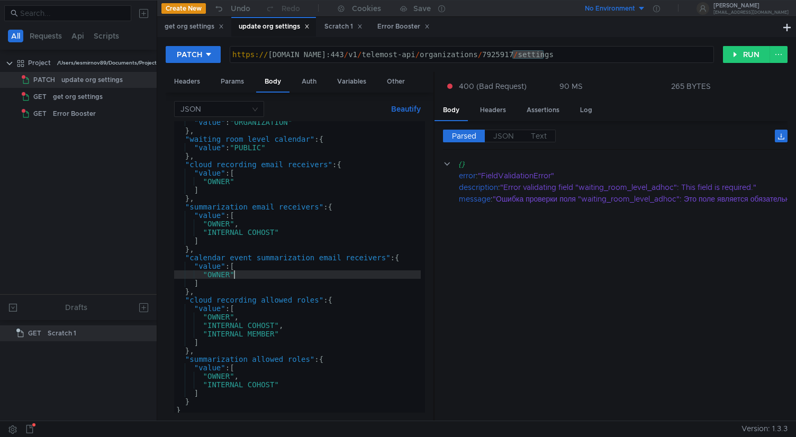
scroll to position [19, 0]
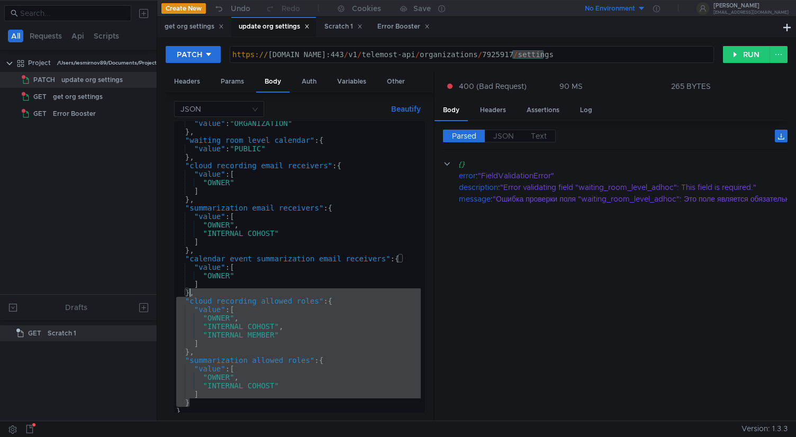
drag, startPoint x: 199, startPoint y: 405, endPoint x: 190, endPoint y: 292, distance: 113.2
click at [190, 292] on div ""value" : "ORGANIZATION" } , "waiting_room_level_calendar" : { "value" : "PUBLI…" at bounding box center [297, 273] width 247 height 309
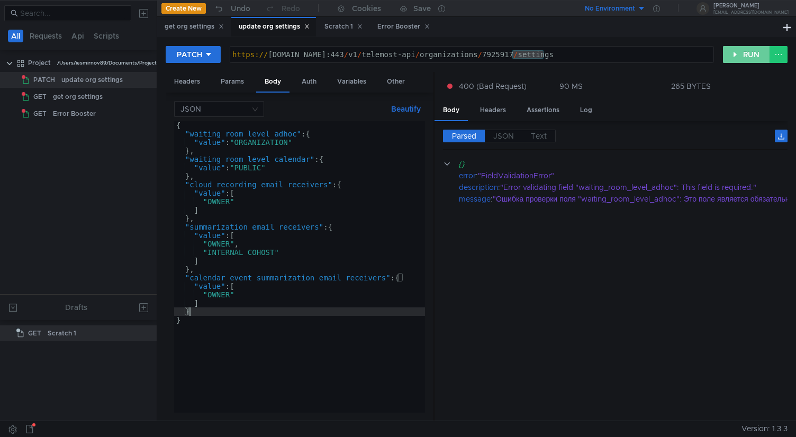
click at [746, 48] on button "RUN" at bounding box center [746, 54] width 47 height 17
click at [597, 291] on cdk-virtual-scroll-viewport "{} error : "FieldValidationError" description : "Error validating field "cloud_…" at bounding box center [615, 285] width 345 height 255
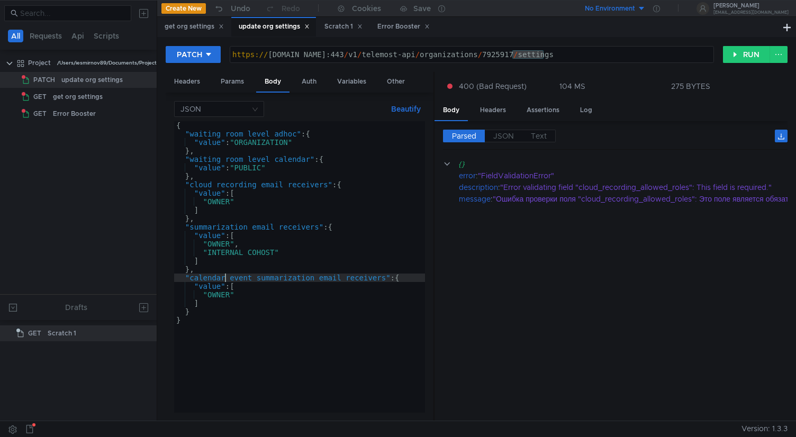
click at [223, 276] on div "{ "waiting_room_level_adhoc" : { "value" : "ORGANIZATION" } , "waiting_room_lev…" at bounding box center [299, 275] width 251 height 309
click at [198, 271] on div "{ "waiting_room_level_adhoc" : { "value" : "ORGANIZATION" } , "waiting_room_lev…" at bounding box center [299, 275] width 251 height 309
type textarea "},"
click at [333, 135] on div "{ "waiting_room_level_adhoc" : { "value" : "ORGANIZATION" } , "waiting_room_lev…" at bounding box center [299, 275] width 251 height 309
click at [347, 160] on div "{ "waiting_room_level_adhoc" : { "value" : "ORGANIZATION" } , "waiting_room_lev…" at bounding box center [299, 275] width 251 height 309
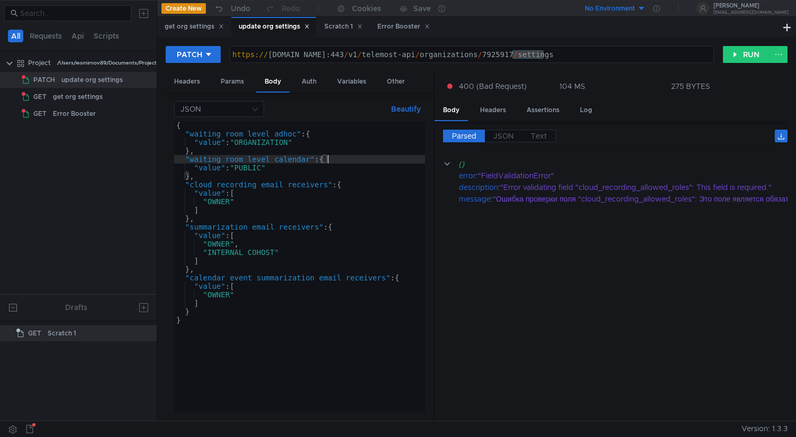
type textarea ""waiting_room_level_calendar": {"
click at [195, 28] on div "get org settings" at bounding box center [194, 26] width 59 height 11
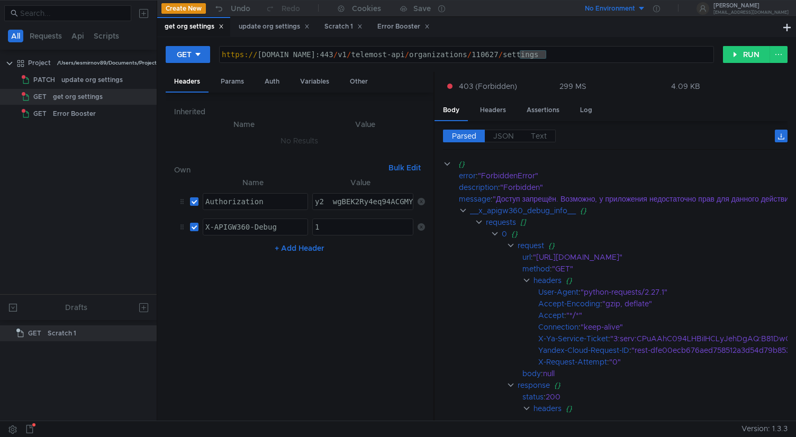
click at [647, 58] on div "https:// [DOMAIN_NAME]:443 / v1 / telemost-api / organizations / 110627 / setti…" at bounding box center [467, 62] width 494 height 25
click at [273, 24] on div "update org settings" at bounding box center [274, 26] width 71 height 11
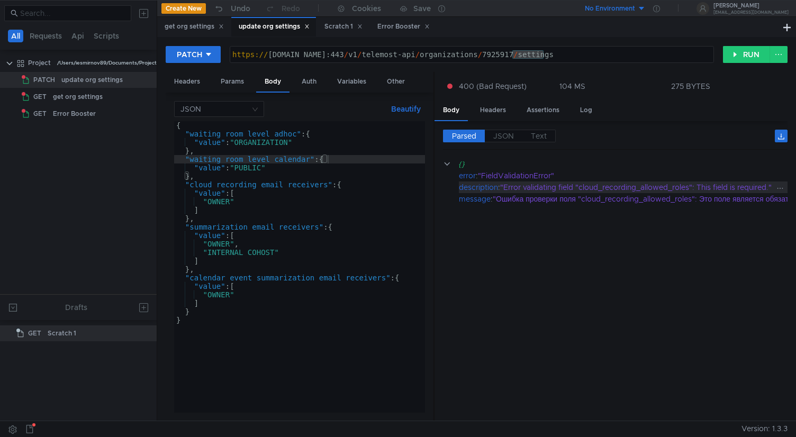
click at [593, 191] on div ""Error validating field "cloud_recording_allowed_roles": This field is required…" at bounding box center [661, 188] width 323 height 12
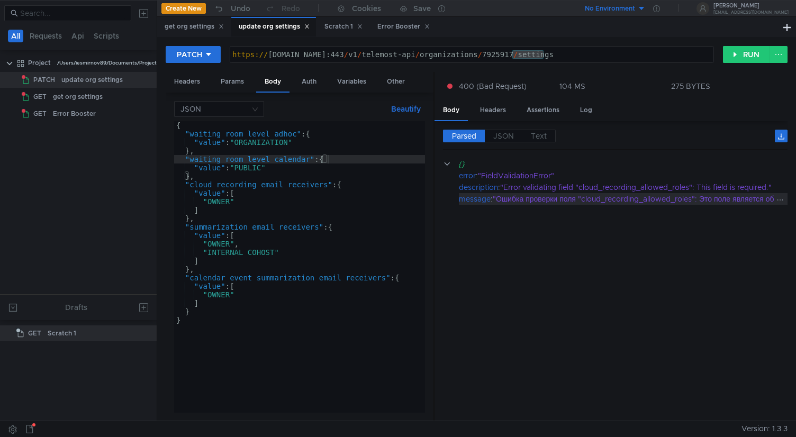
click at [590, 202] on div ""Ошибка проверки поля "cloud_recording_allowed_roles": Это поле является обязат…" at bounding box center [658, 199] width 330 height 12
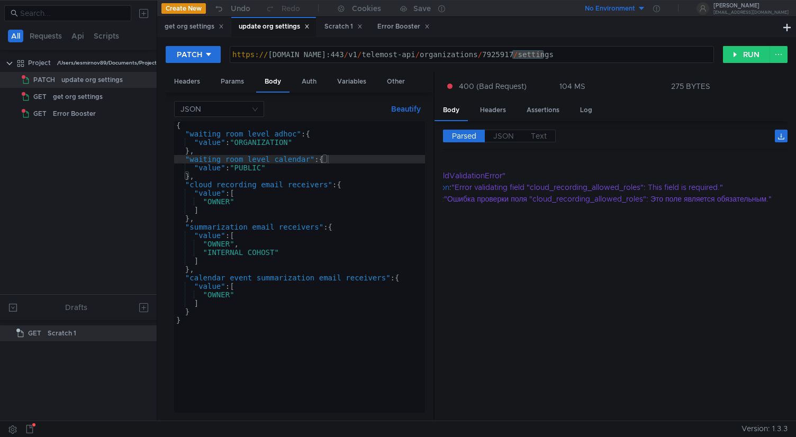
scroll to position [3, 0]
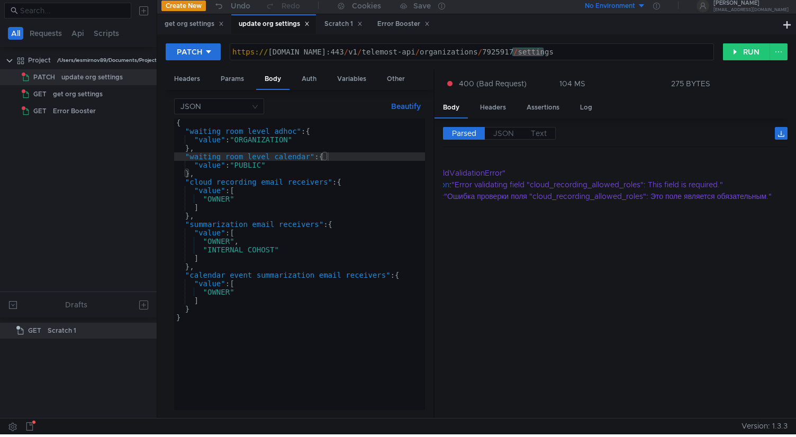
click at [539, 334] on cdk-virtual-scroll-viewport "{} error : "FieldValidationError" description : "Error validating field "cloud_…" at bounding box center [615, 283] width 345 height 255
click at [451, 53] on div "https:// [DOMAIN_NAME]:443 / v1 / telemost-api / organizations / 7925917 / sett…" at bounding box center [472, 60] width 484 height 25
drag, startPoint x: 393, startPoint y: 53, endPoint x: 508, endPoint y: 51, distance: 114.9
click at [508, 51] on div "https:// [DOMAIN_NAME]:443 / v1 / telemost-api / organizations / 7925917 / sett…" at bounding box center [472, 60] width 484 height 25
click at [492, 54] on div "https:// cloud-api.yandex.net:443 / v1 / telemost-api / organizations / 7925917…" at bounding box center [472, 60] width 484 height 25
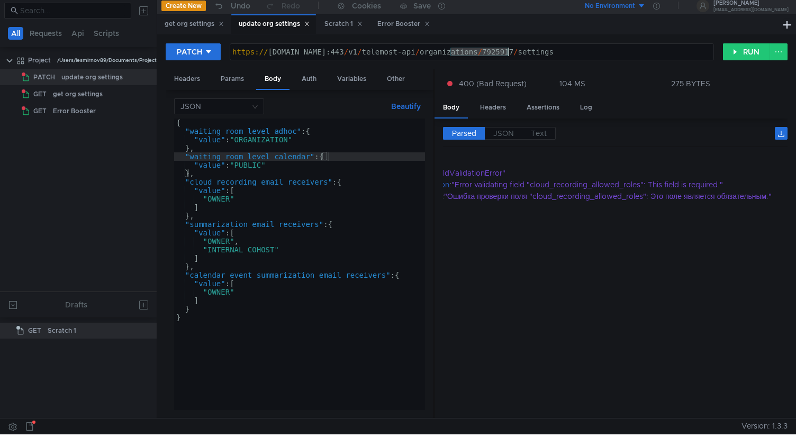
click at [492, 54] on div "https:// cloud-api.yandex.net:443 / v1 / telemost-api / organizations / 7925917…" at bounding box center [472, 60] width 484 height 25
click at [97, 179] on tree-viewport "Project /Users/iesmirnov89/Documents/Project PATCH update org settings GET get …" at bounding box center [78, 171] width 157 height 240
click at [334, 26] on div "Scratch 1" at bounding box center [344, 24] width 38 height 11
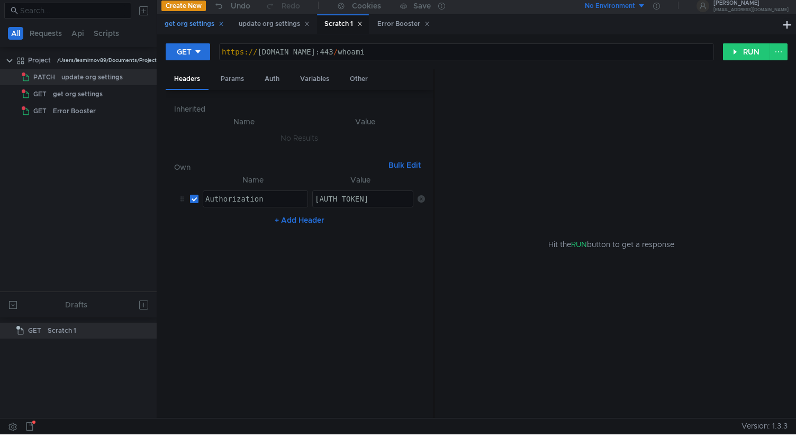
click at [200, 25] on div "get org settings" at bounding box center [194, 24] width 59 height 11
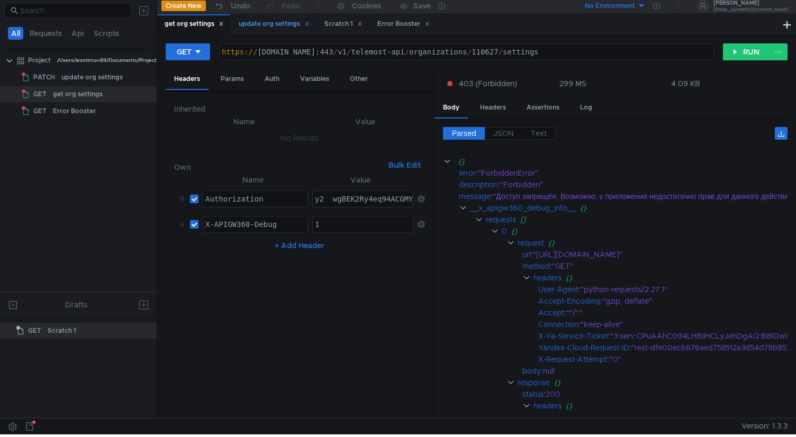
click at [280, 25] on div "update org settings" at bounding box center [274, 24] width 71 height 11
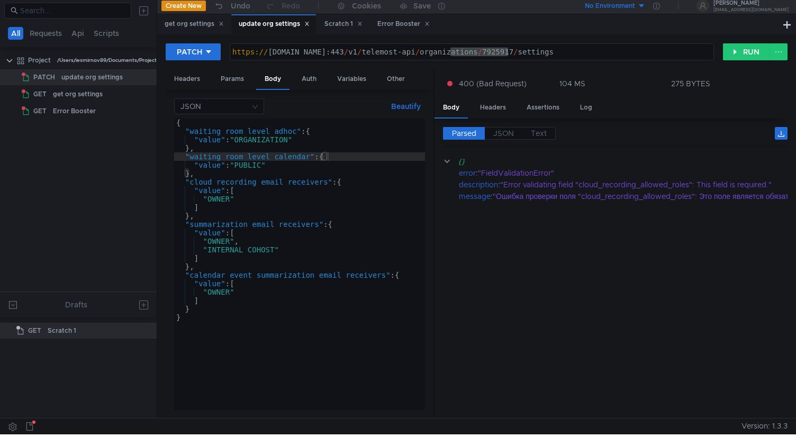
click at [527, 53] on div "https:// cloud-api.yandex.net:443 / v1 / telemost-api / organizations / 7925917…" at bounding box center [472, 60] width 484 height 25
click at [195, 25] on div "get org settings" at bounding box center [194, 24] width 59 height 11
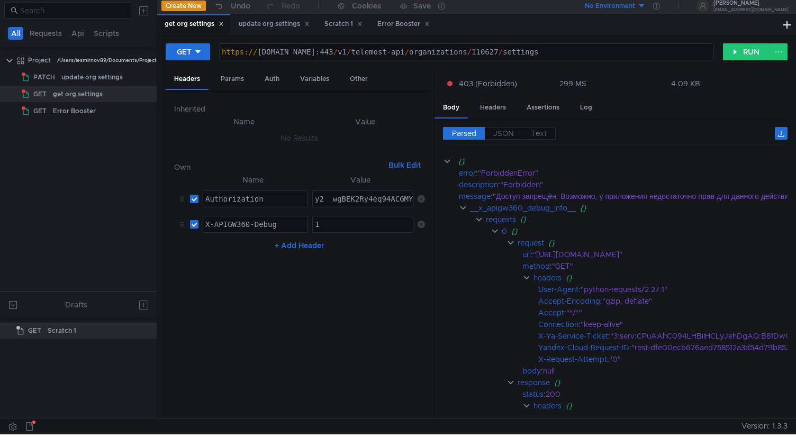
click at [536, 53] on div "https:// cloud-api.dst.yandex.net:443 / v1 / telemost-api / organizations / 110…" at bounding box center [467, 60] width 494 height 25
paste textarea "792591"
type textarea "[URL][DOMAIN_NAME]"
click at [751, 53] on button "RUN" at bounding box center [746, 51] width 47 height 17
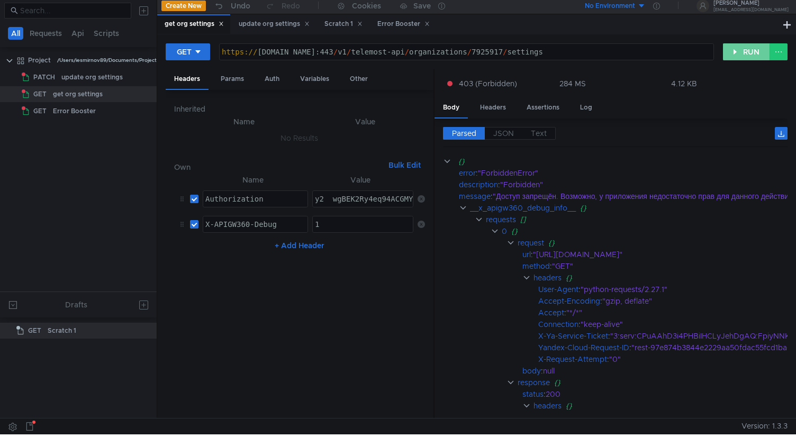
click at [751, 53] on button "RUN" at bounding box center [746, 51] width 47 height 17
type textarea "y2__wgBEK2Ry4eq94ACGMYxINb92hjWndIYEERl6YhbgE6itZl_YoITRQ"
click at [363, 202] on div "y2__wgBEK2Ry4eq94ACGMYxINb92hjWndIYEERl6YhbgE6itZl_YoITRQ" at bounding box center [442, 207] width 258 height 25
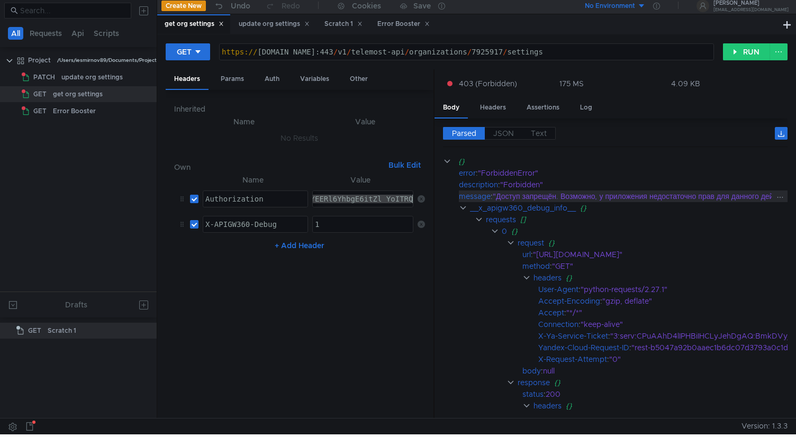
drag, startPoint x: 384, startPoint y: 199, endPoint x: 471, endPoint y: 192, distance: 87.2
click at [471, 192] on as-split "Headers Params Auth Variables Other Inherited Name Value No Results Own Bulk Ed…" at bounding box center [477, 244] width 622 height 350
click at [376, 199] on div "y2__wgBEK2Ry4eq94ACGMYxINb92hjWndIYEERl6YhbgE6itZl_YoITRQ" at bounding box center [286, 207] width 258 height 25
drag, startPoint x: 350, startPoint y: 201, endPoint x: 273, endPoint y: 202, distance: 76.3
click at [273, 202] on tr "Authorization ההההההההההההההההההההההההההההההההההההההההההההההההההההההההההההההההה…" at bounding box center [299, 198] width 251 height 25
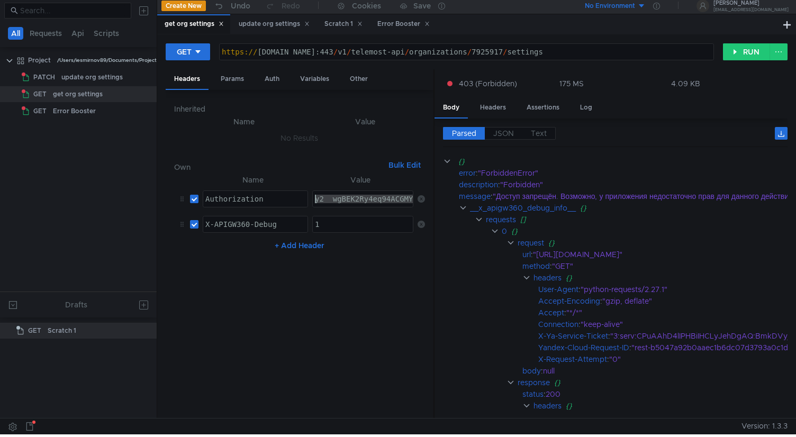
click at [336, 198] on div "y2__wgBEK2Ry4eq94ACGMYxINb92hjWndIYEERl6YhbgE6itZl_YoITRQ" at bounding box center [442, 207] width 258 height 25
click at [377, 329] on nz-table "Name Value Authorization הההההההההההההההההההההההההההההההההההההההההההההההההההההה…" at bounding box center [299, 292] width 251 height 237
click at [315, 56] on div "https:// cloud-api.dst.yandex.net:443 / v1 / telemost-api / organizations / 792…" at bounding box center [467, 60] width 494 height 25
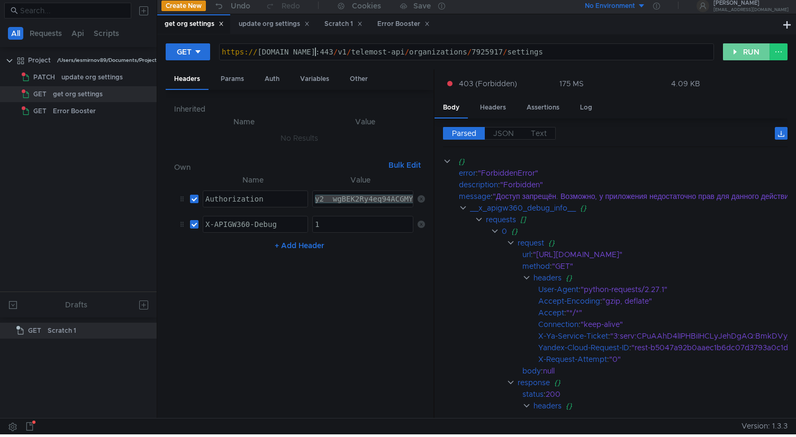
click at [747, 49] on button "RUN" at bounding box center [746, 51] width 47 height 17
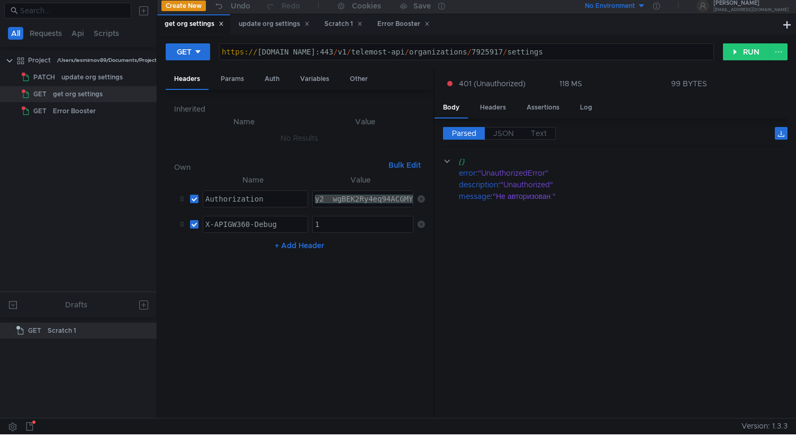
click at [315, 53] on div "https:// cloud-api.dsp.yandex.net:443 / v1 / telemost-api / organizations / 792…" at bounding box center [467, 60] width 494 height 25
type textarea "https://cloud-api.dst.yandex.net:443/v1/telemost-api/organizations/7925917/sett…"
type textarea "[URL][DOMAIN_NAME]"
click at [748, 55] on button "RUN" at bounding box center [746, 51] width 47 height 17
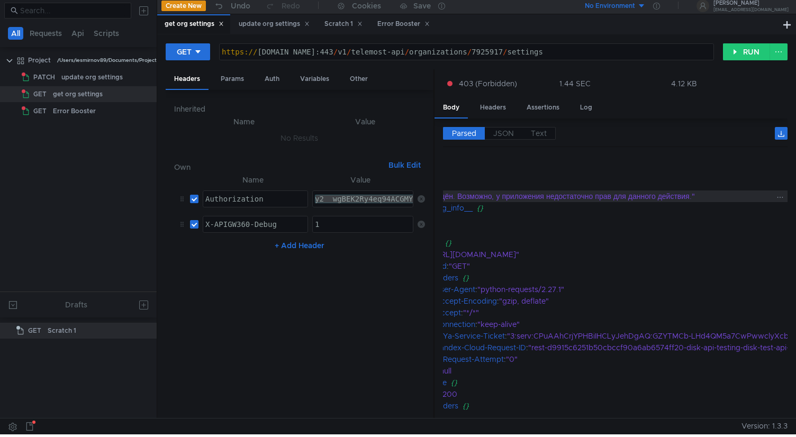
scroll to position [0, 69]
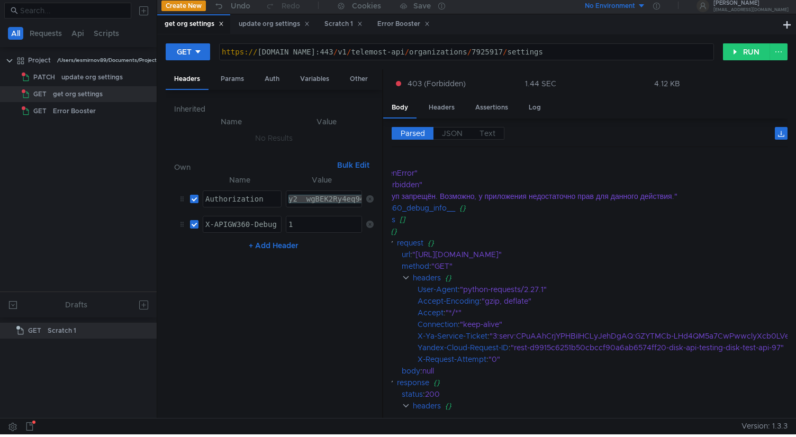
drag, startPoint x: 434, startPoint y: 299, endPoint x: 383, endPoint y: 312, distance: 52.5
click at [383, 312] on div at bounding box center [382, 244] width 1 height 350
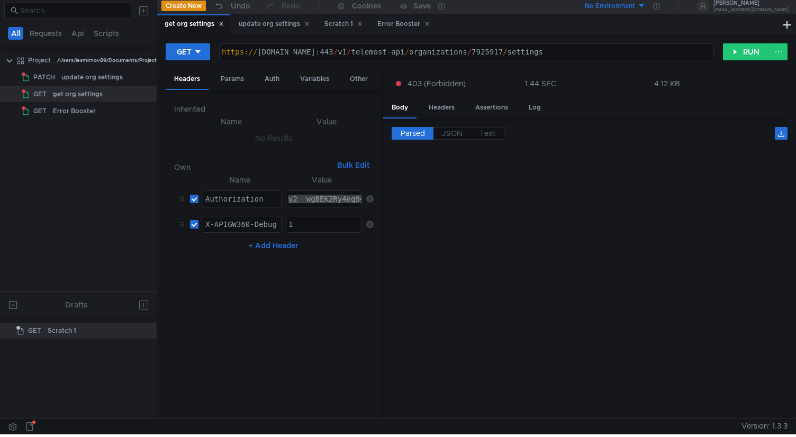
scroll to position [0, 0]
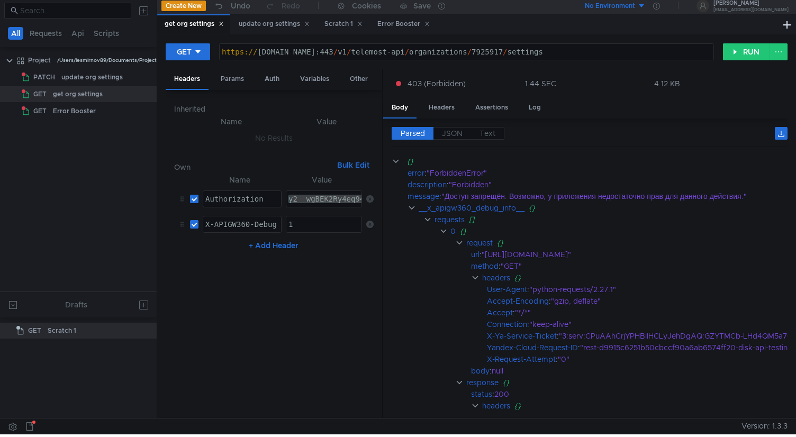
type textarea "1"
click at [316, 219] on div "1" at bounding box center [323, 225] width 75 height 16
click at [283, 23] on div "update org settings" at bounding box center [274, 24] width 71 height 11
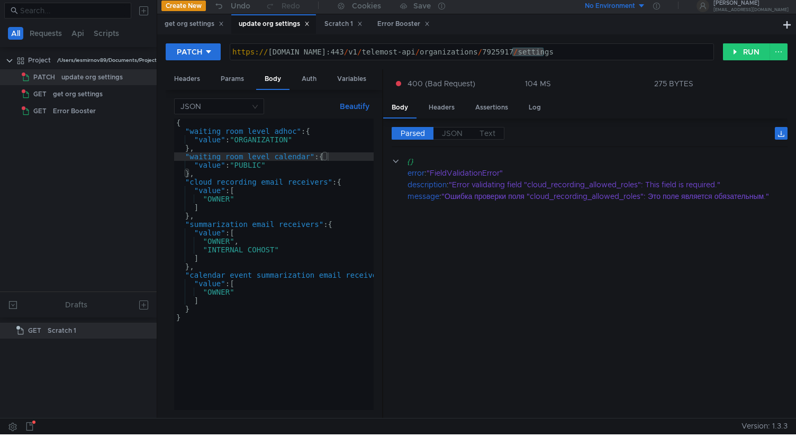
click at [311, 55] on div "https:// cloud-api.yandex.net:443 / v1 / telemost-api / organizations / 7925917…" at bounding box center [472, 60] width 484 height 25
type textarea "[URL][DOMAIN_NAME][PERSON_NAME]"
click at [201, 54] on div "PATCH" at bounding box center [189, 52] width 25 height 12
click at [198, 74] on li "GET" at bounding box center [193, 74] width 55 height 17
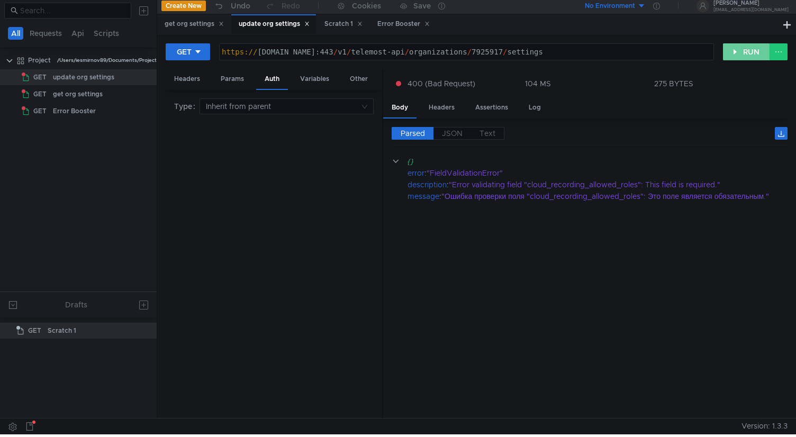
click at [749, 50] on button "RUN" at bounding box center [746, 51] width 47 height 17
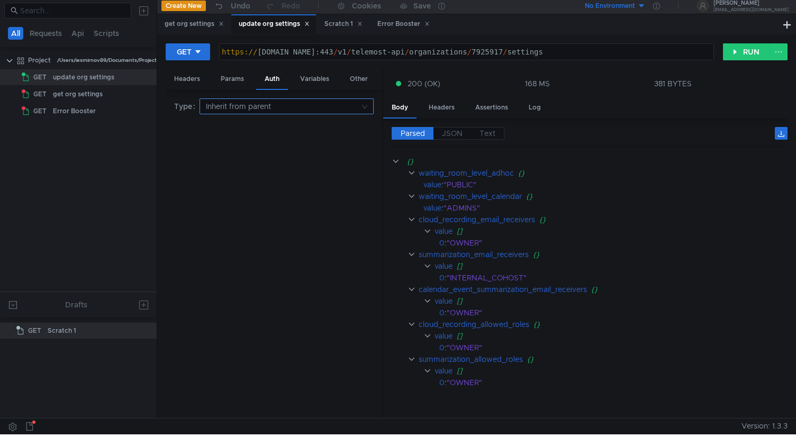
click at [363, 104] on nz-select-top-control "Inherit from parent" at bounding box center [287, 106] width 174 height 16
click at [330, 364] on div at bounding box center [398, 218] width 796 height 437
click at [330, 254] on div "Type Inherit from parent" at bounding box center [274, 254] width 200 height 312
click at [745, 51] on button "RUN" at bounding box center [746, 51] width 47 height 17
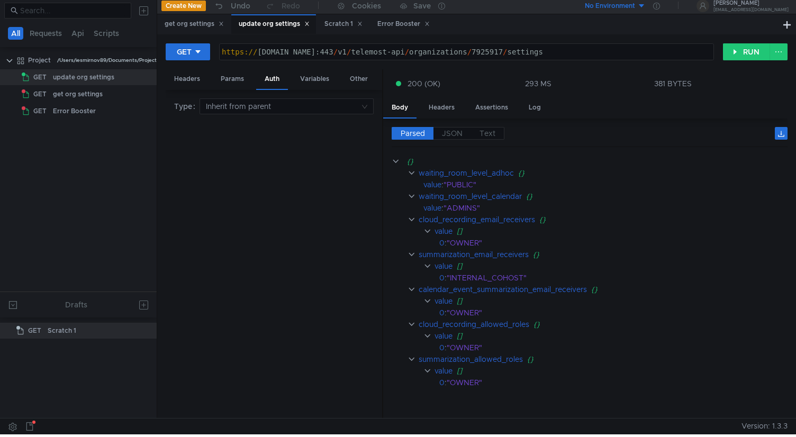
scroll to position [0, 7]
click at [742, 49] on button "RUN" at bounding box center [746, 51] width 47 height 17
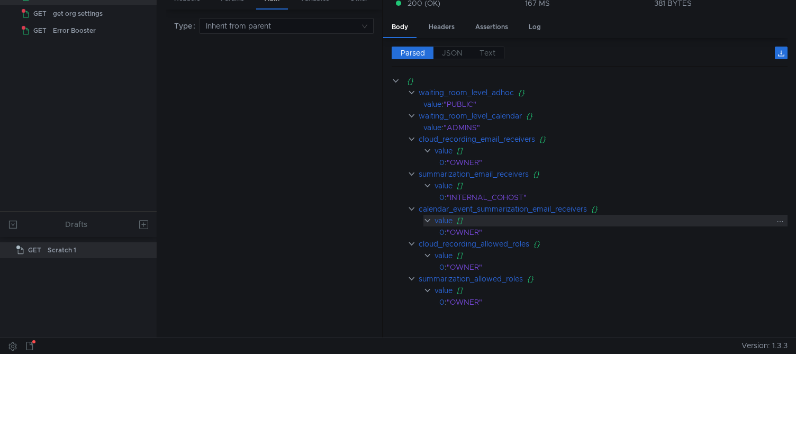
scroll to position [0, 0]
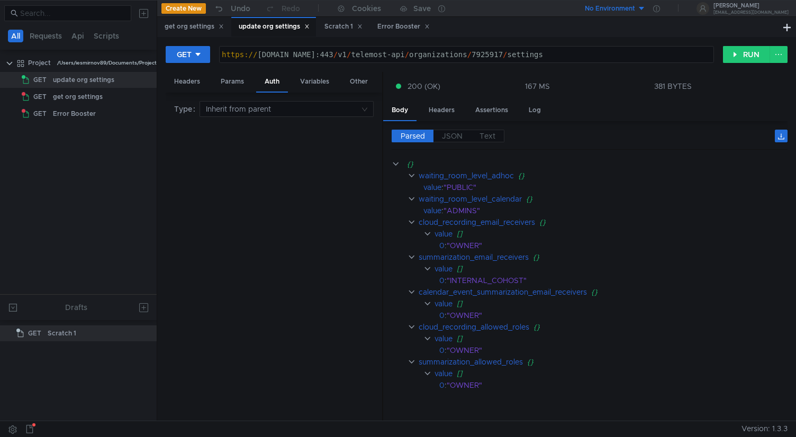
click at [330, 211] on div "Type Inherit from parent" at bounding box center [274, 257] width 200 height 312
click at [192, 54] on button "GET" at bounding box center [188, 54] width 44 height 17
click at [190, 146] on li "PATCH" at bounding box center [189, 144] width 46 height 17
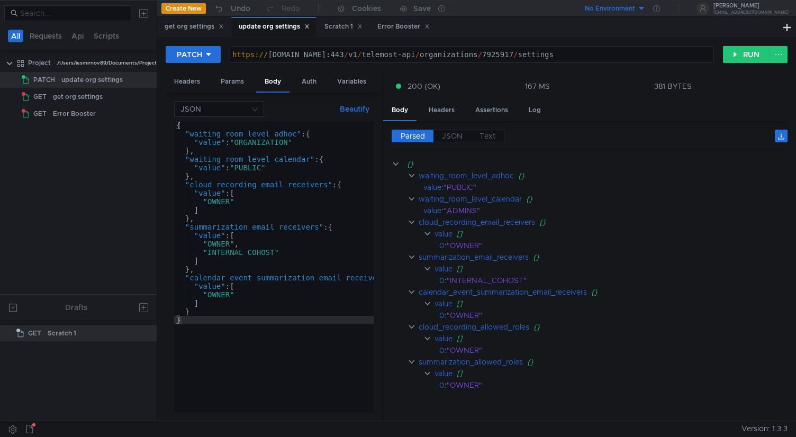
click at [227, 282] on div "{ "waiting_room_level_adhoc" : { "value" : "ORGANIZATION" } , "waiting_room_lev…" at bounding box center [289, 273] width 231 height 304
click at [235, 230] on div "{ "waiting_room_level_adhoc" : { "value" : "ORGANIZATION" } , "waiting_room_lev…" at bounding box center [289, 273] width 231 height 304
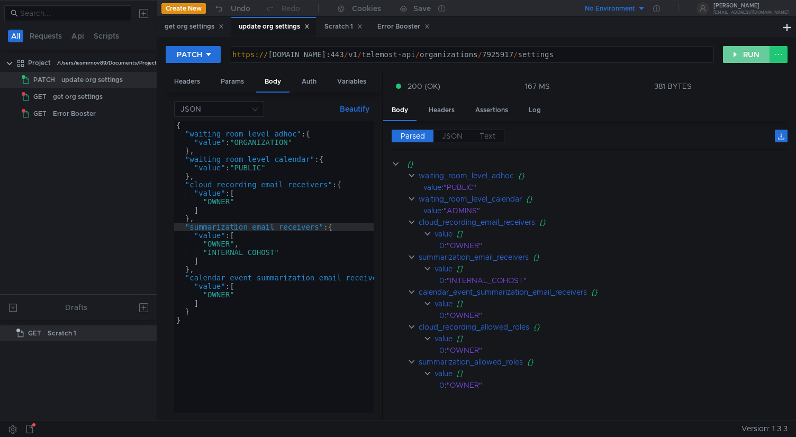
click at [733, 53] on button "RUN" at bounding box center [746, 54] width 47 height 17
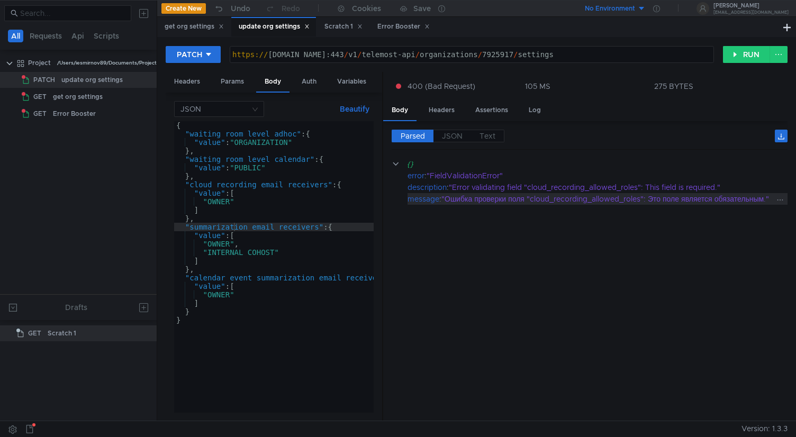
click at [594, 198] on div ""Ошибка проверки поля "cloud_recording_allowed_roles": Это поле является обязат…" at bounding box center [608, 199] width 333 height 12
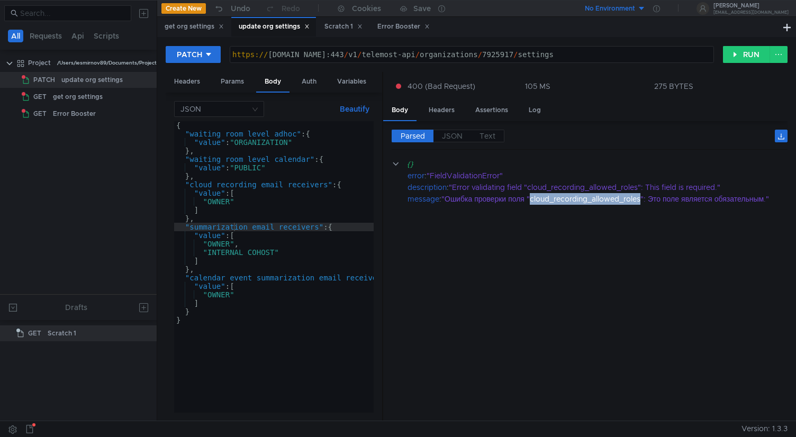
type textarea "}"
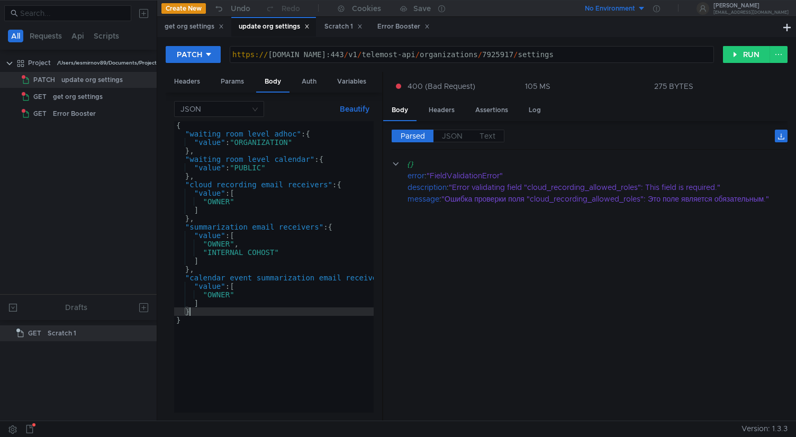
click at [354, 311] on div "{ "waiting_room_level_adhoc" : { "value" : "ORGANIZATION" } , "waiting_room_lev…" at bounding box center [289, 273] width 231 height 304
click at [588, 184] on div ""Error validating field "cloud_recording_allowed_roles": This field is required…" at bounding box center [611, 188] width 325 height 12
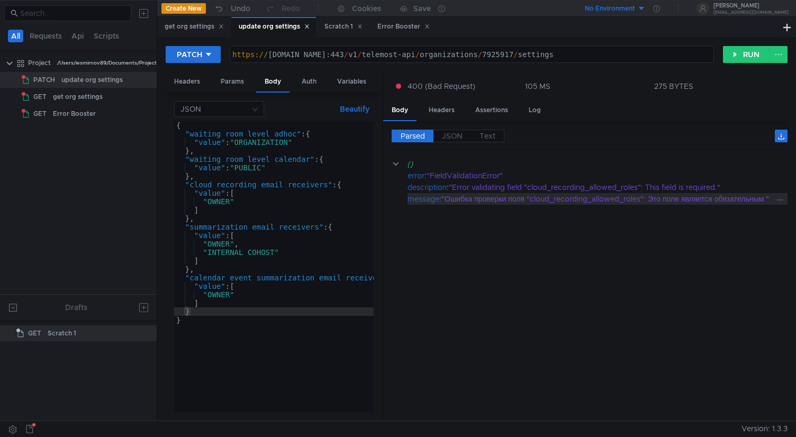
click at [573, 203] on div ""Ошибка проверки поля "cloud_recording_allowed_roles": Это поле является обязат…" at bounding box center [608, 199] width 333 height 12
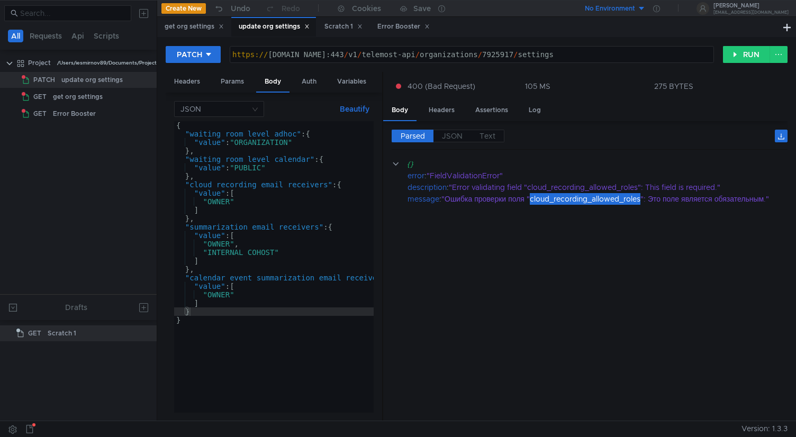
scroll to position [0, 7]
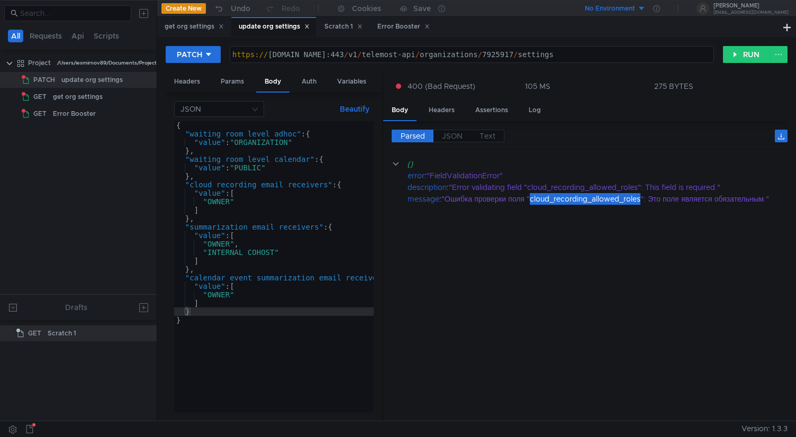
scroll to position [0, 7]
click at [325, 56] on div "https:// cloud-api.dsp.yandex.net:443 / v1 / telemost-api / organizations / 792…" at bounding box center [472, 62] width 484 height 25
type textarea "[URL][DOMAIN_NAME][PERSON_NAME]"
click at [751, 57] on button "RUN" at bounding box center [746, 54] width 47 height 17
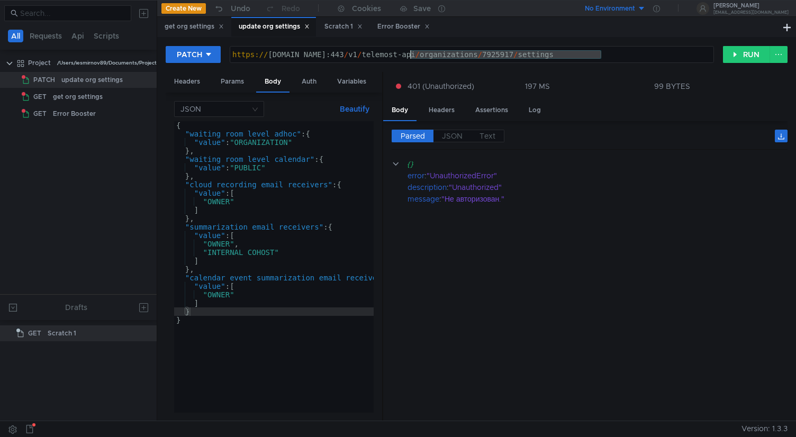
drag, startPoint x: 656, startPoint y: 55, endPoint x: 409, endPoint y: 53, distance: 246.8
click at [409, 53] on div "https:// [DOMAIN_NAME]:443 / v1 / [PERSON_NAME]-api / organizations / 7925917 /…" at bounding box center [472, 62] width 484 height 25
click at [587, 264] on cdk-virtual-scroll-viewport "{} error : "UnauthorizedError" description : "Unauthorized" message : "Не автор…" at bounding box center [590, 285] width 396 height 255
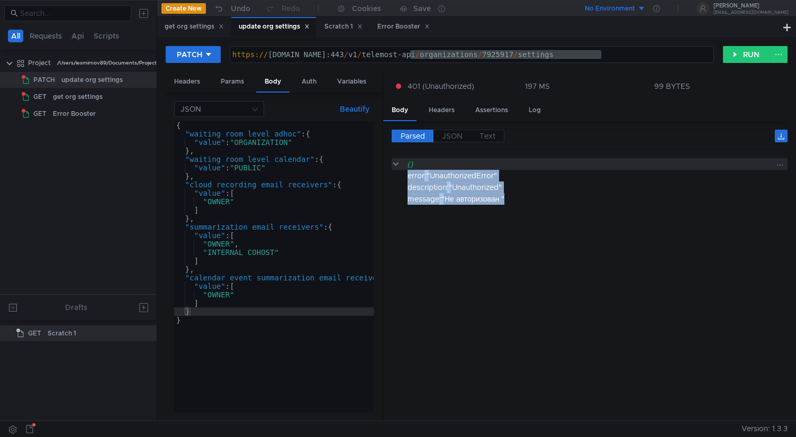
drag, startPoint x: 508, startPoint y: 203, endPoint x: 529, endPoint y: 164, distance: 44.3
click at [529, 164] on div "{} error : "UnauthorizedError" description : "Unauthorized" message : "Не автор…" at bounding box center [590, 181] width 396 height 47
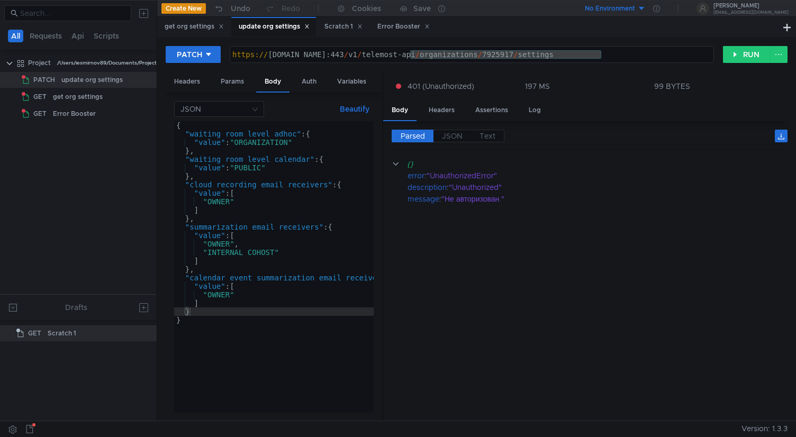
click at [486, 240] on cdk-virtual-scroll-viewport "{} error : "UnauthorizedError" description : "Unauthorized" message : "Не автор…" at bounding box center [590, 285] width 396 height 255
click at [194, 23] on div "get org settings" at bounding box center [194, 26] width 59 height 11
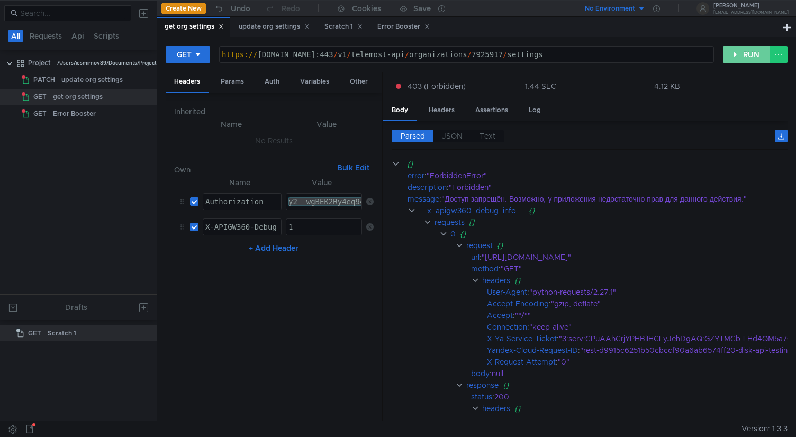
click at [742, 55] on button "RUN" at bounding box center [746, 54] width 47 height 17
click at [276, 32] on div "update org settings" at bounding box center [274, 26] width 71 height 11
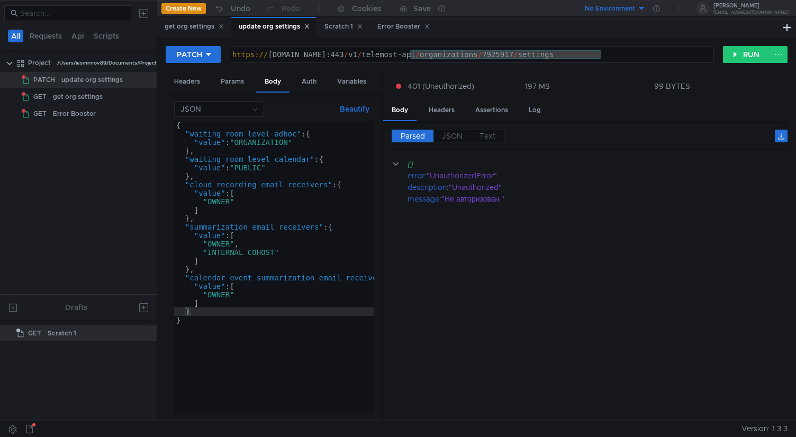
click at [571, 253] on cdk-virtual-scroll-viewport "{} error : "UnauthorizedError" description : "Unauthorized" message : "Не автор…" at bounding box center [590, 285] width 396 height 255
click at [213, 53] on button "PATCH" at bounding box center [193, 54] width 55 height 17
click at [198, 77] on li "GET" at bounding box center [193, 76] width 55 height 17
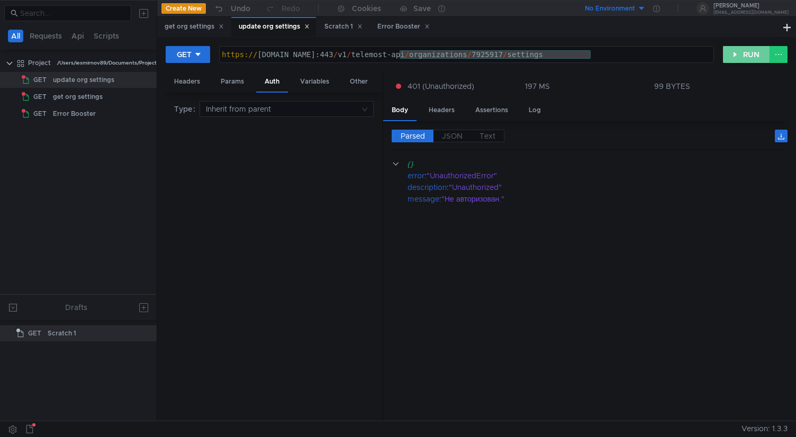
click at [735, 53] on button "RUN" at bounding box center [746, 54] width 47 height 17
click at [203, 52] on button "GET" at bounding box center [188, 54] width 44 height 17
click at [307, 51] on div at bounding box center [398, 218] width 796 height 437
click at [312, 56] on div "https:// [DOMAIN_NAME]:443 / v1 / [PERSON_NAME]-api / organizations / 7925917 /…" at bounding box center [467, 62] width 494 height 25
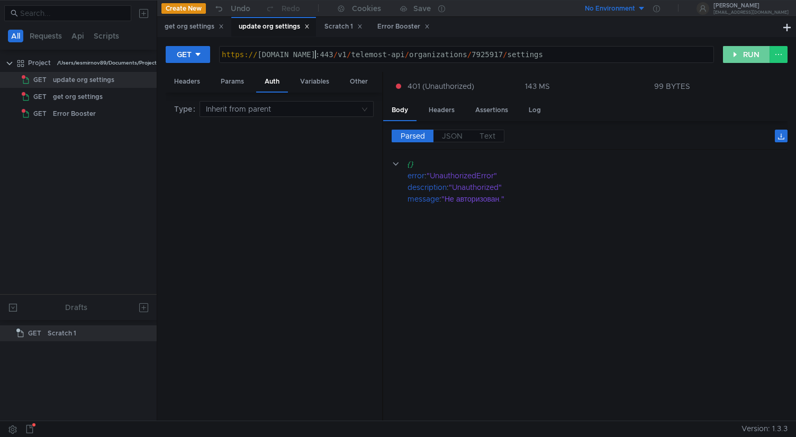
type textarea "[URL][DOMAIN_NAME][PERSON_NAME]"
click at [749, 58] on button "RUN" at bounding box center [746, 54] width 47 height 17
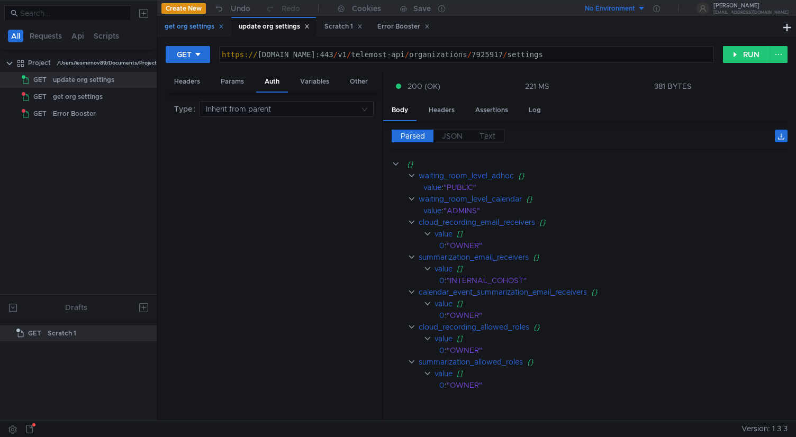
click at [203, 29] on div "get org settings" at bounding box center [194, 26] width 59 height 11
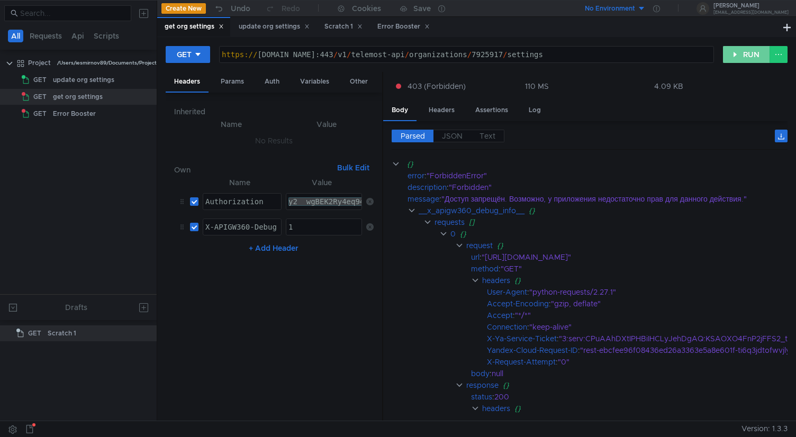
click at [732, 53] on button "RUN" at bounding box center [746, 54] width 47 height 17
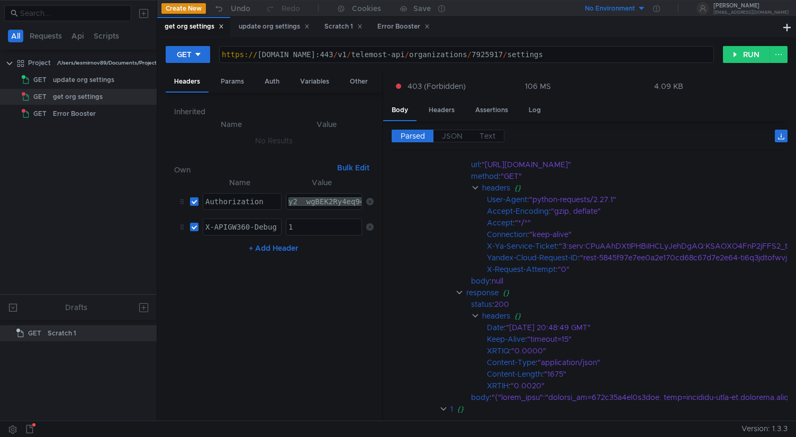
scroll to position [92, 0]
click at [196, 202] on input "checkbox" at bounding box center [194, 202] width 8 height 8
checkbox input "false"
click at [194, 230] on input "checkbox" at bounding box center [194, 227] width 8 height 8
click at [196, 228] on input "checkbox" at bounding box center [194, 227] width 8 height 8
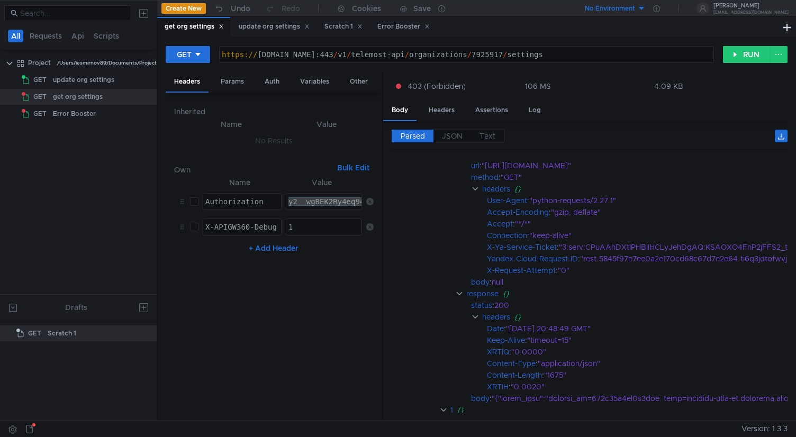
checkbox input "true"
click at [749, 58] on button "RUN" at bounding box center [746, 54] width 47 height 17
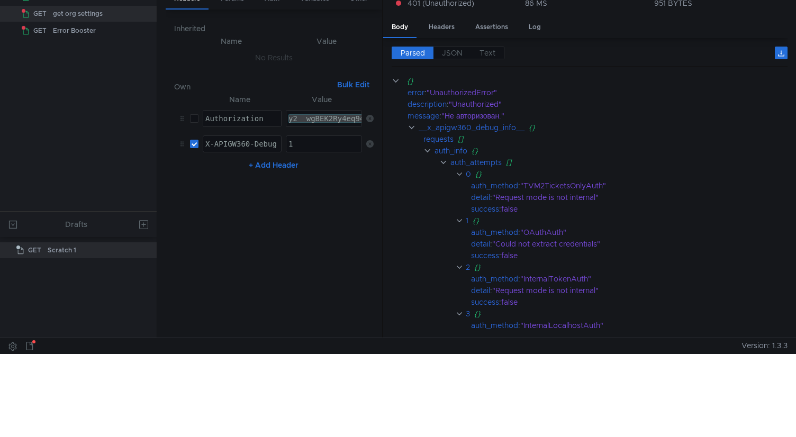
scroll to position [0, 0]
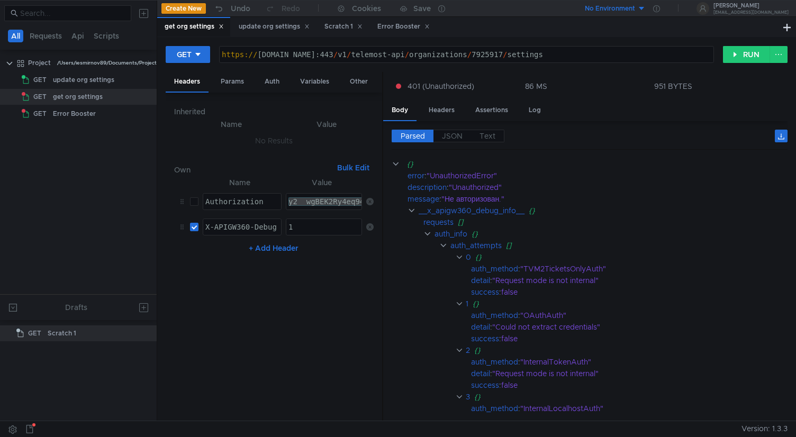
click at [196, 202] on input "checkbox" at bounding box center [194, 202] width 8 height 8
checkbox input "true"
click at [741, 53] on button "RUN" at bounding box center [746, 54] width 47 height 17
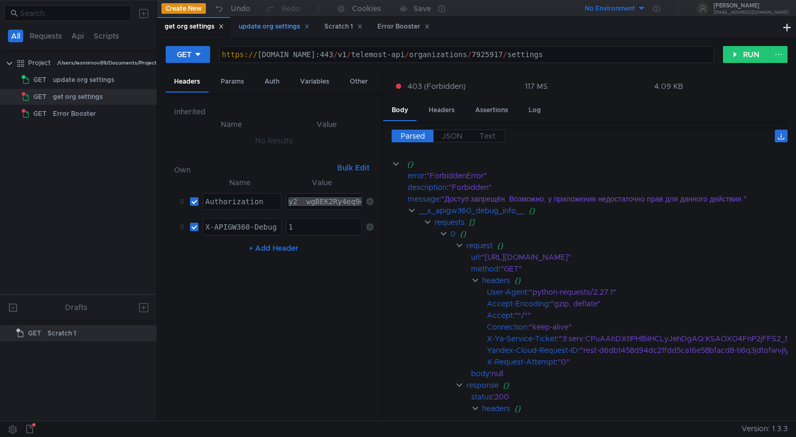
click at [274, 29] on div "update org settings" at bounding box center [274, 26] width 71 height 11
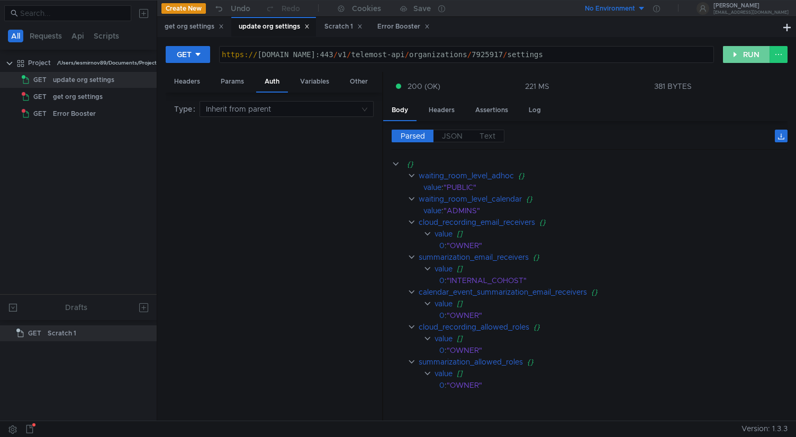
click at [744, 52] on button "RUN" at bounding box center [746, 54] width 47 height 17
